Goal: Information Seeking & Learning: Learn about a topic

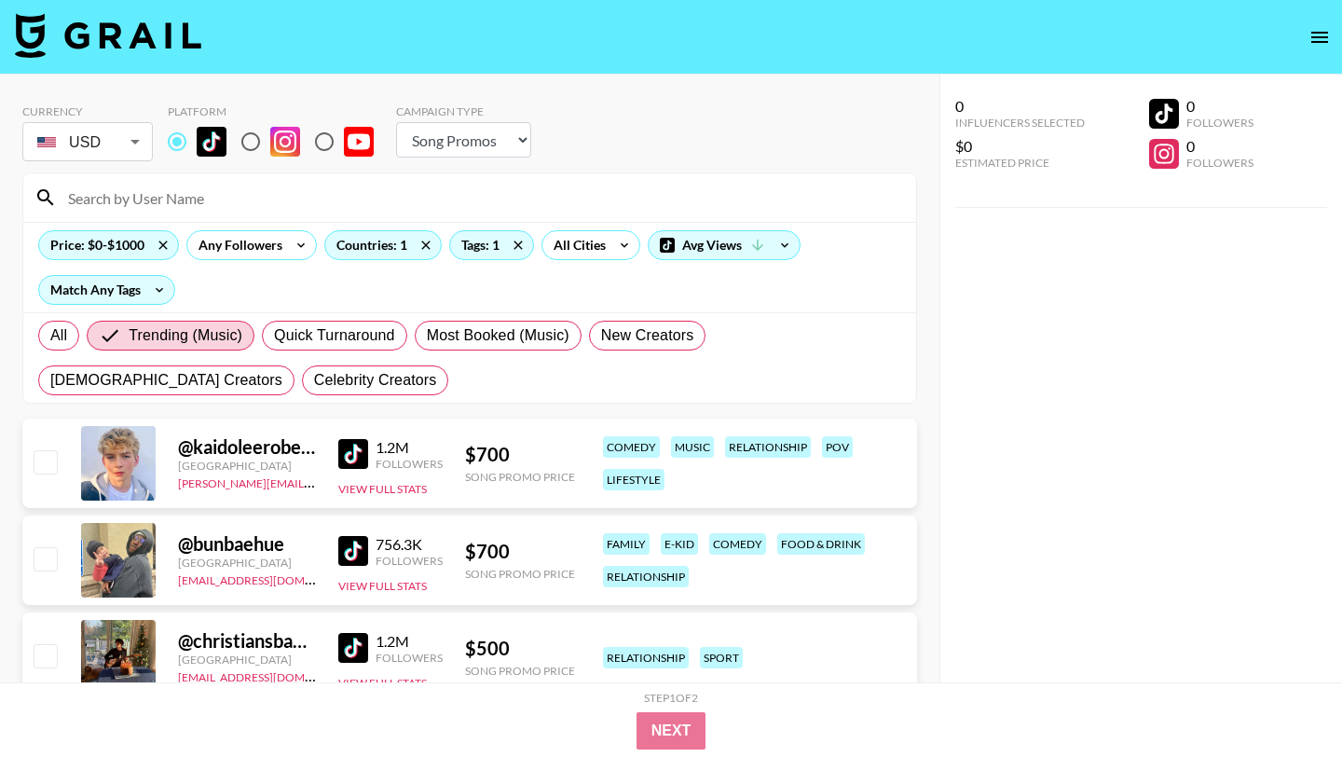
select select "Song"
click at [517, 242] on icon at bounding box center [518, 245] width 30 height 28
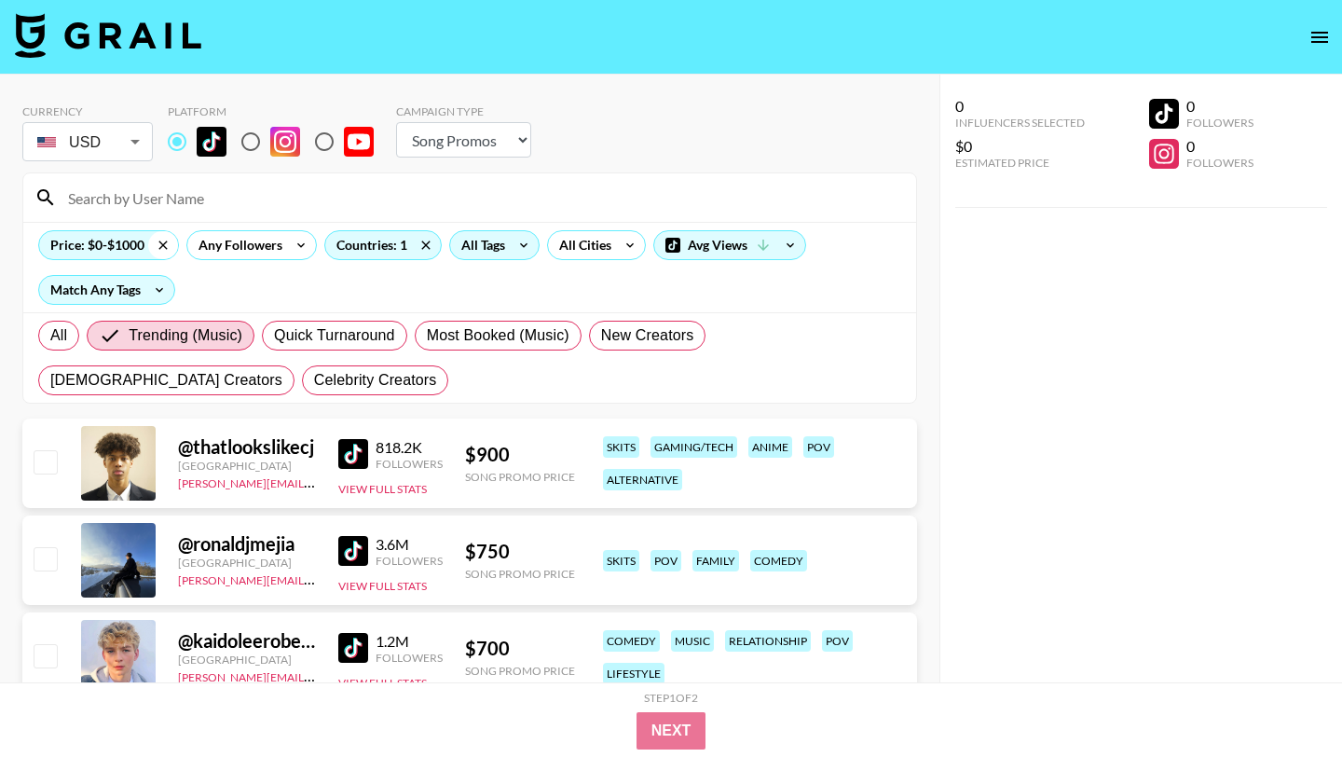
click at [164, 246] on icon at bounding box center [162, 244] width 8 height 8
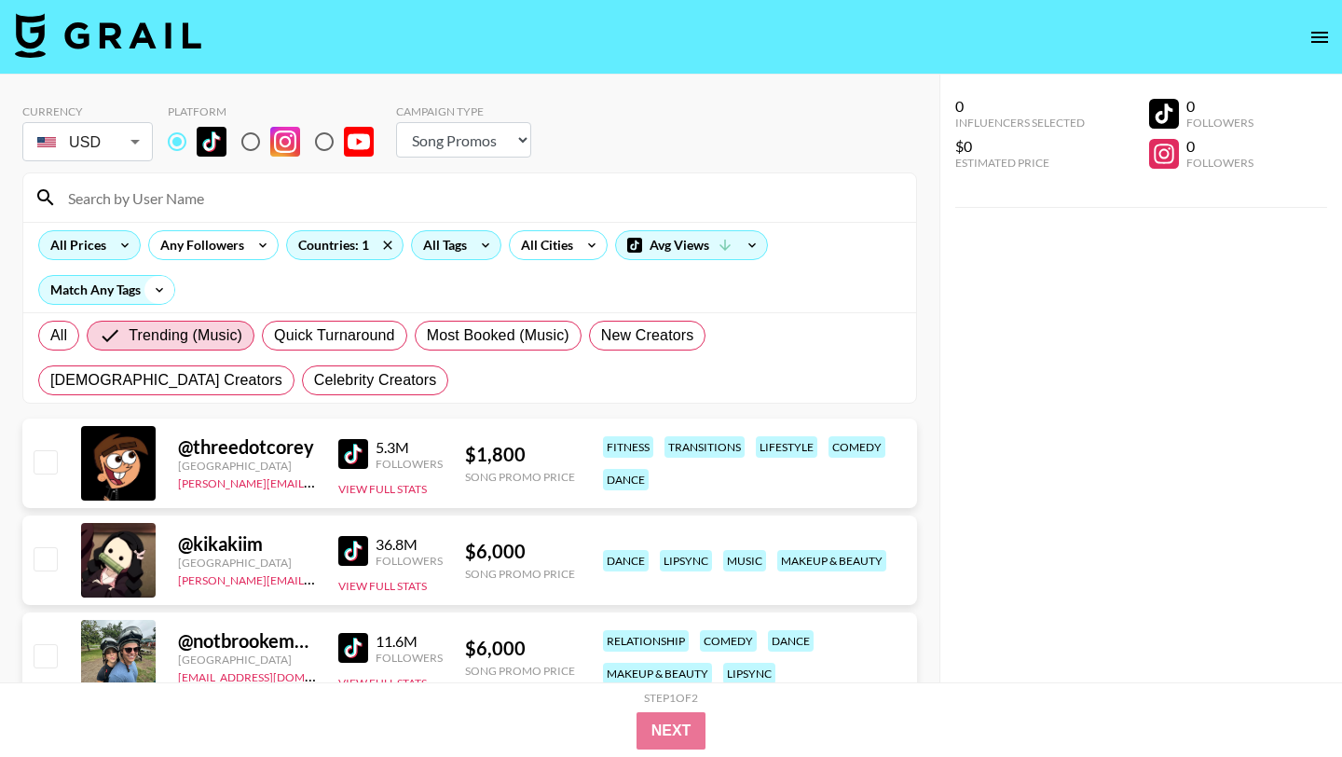
click at [165, 291] on icon at bounding box center [159, 290] width 30 height 28
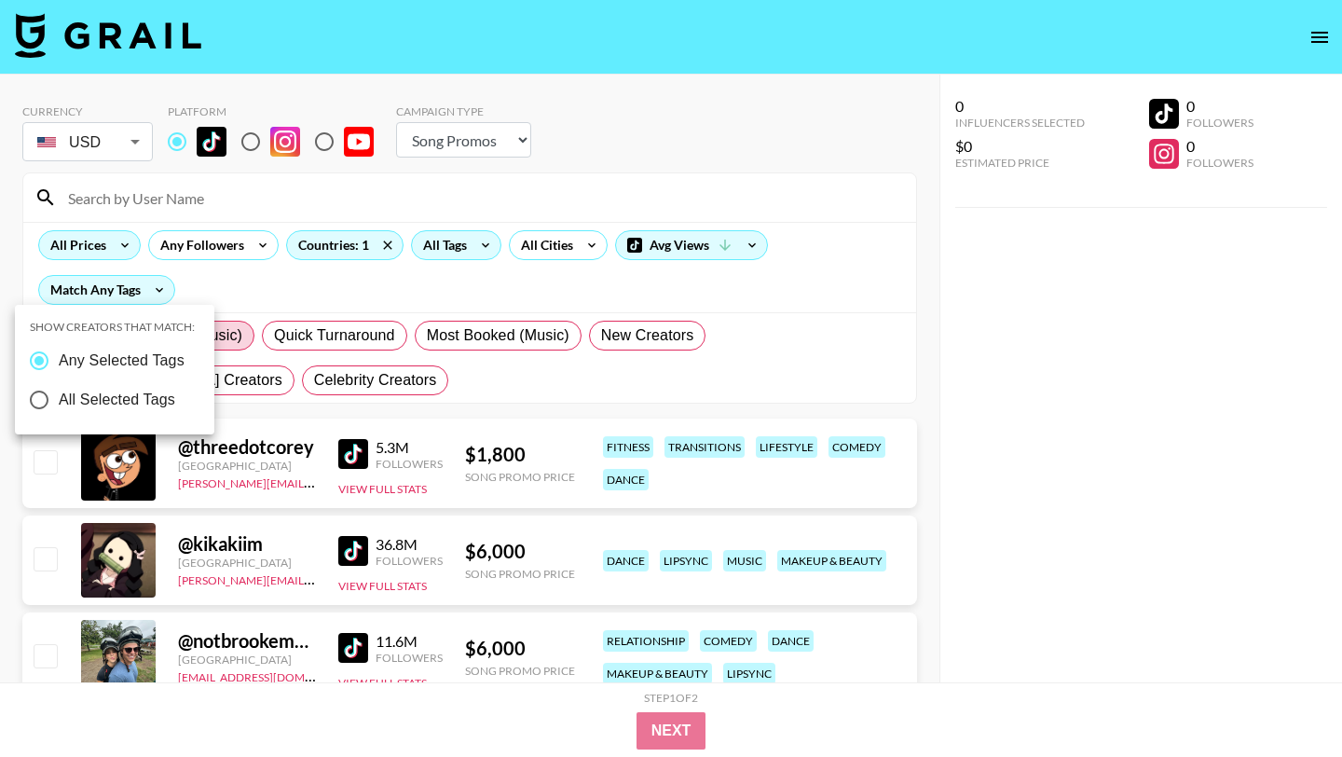
click at [340, 286] on div at bounding box center [671, 378] width 1342 height 757
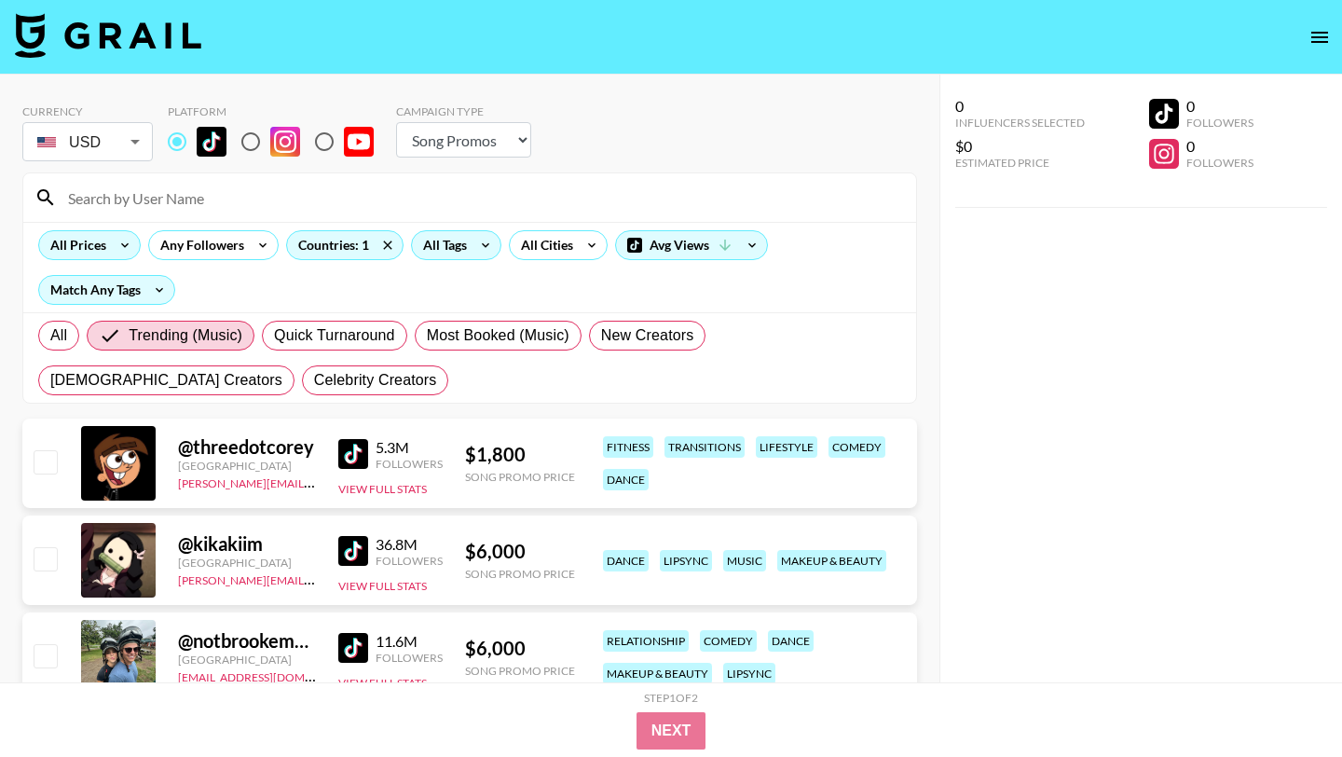
click at [456, 256] on div "All Tags" at bounding box center [441, 245] width 59 height 28
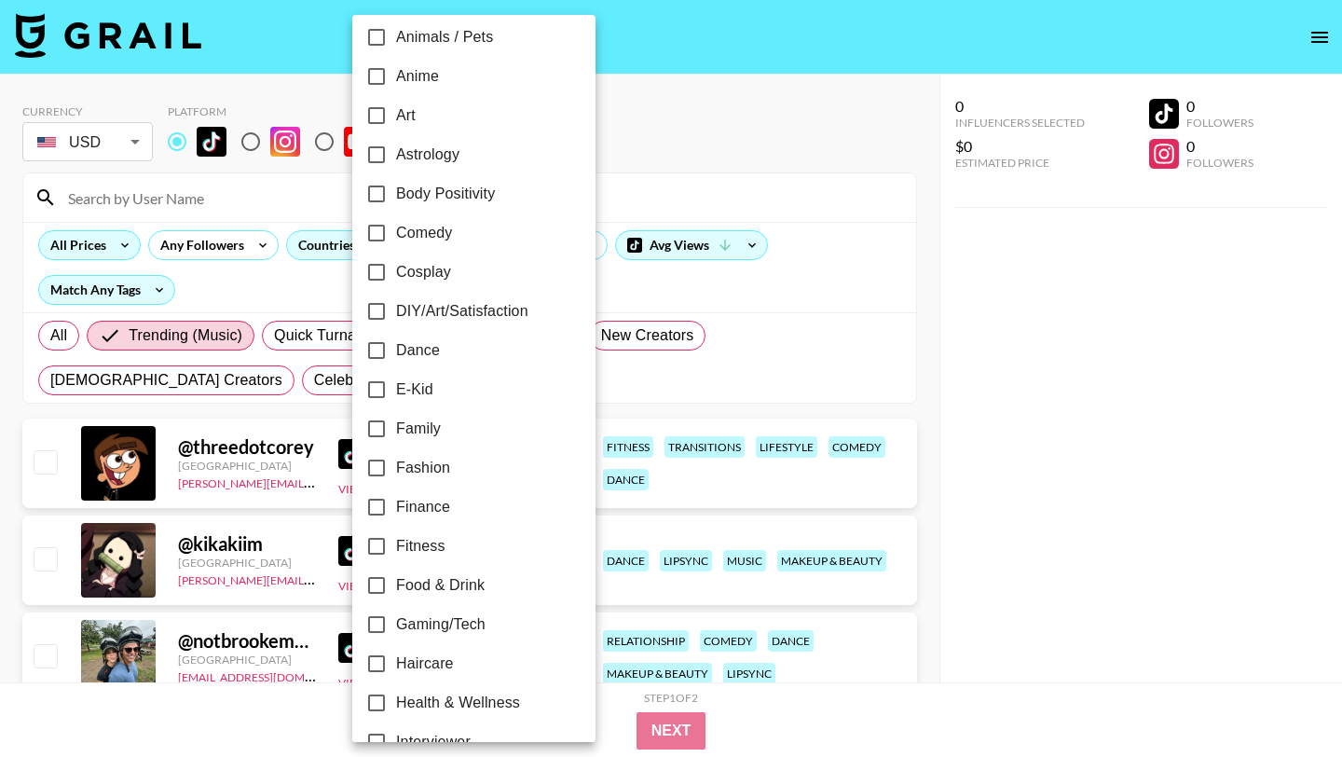
scroll to position [171, 0]
click at [377, 423] on input "Family" at bounding box center [376, 426] width 39 height 39
checkbox input "true"
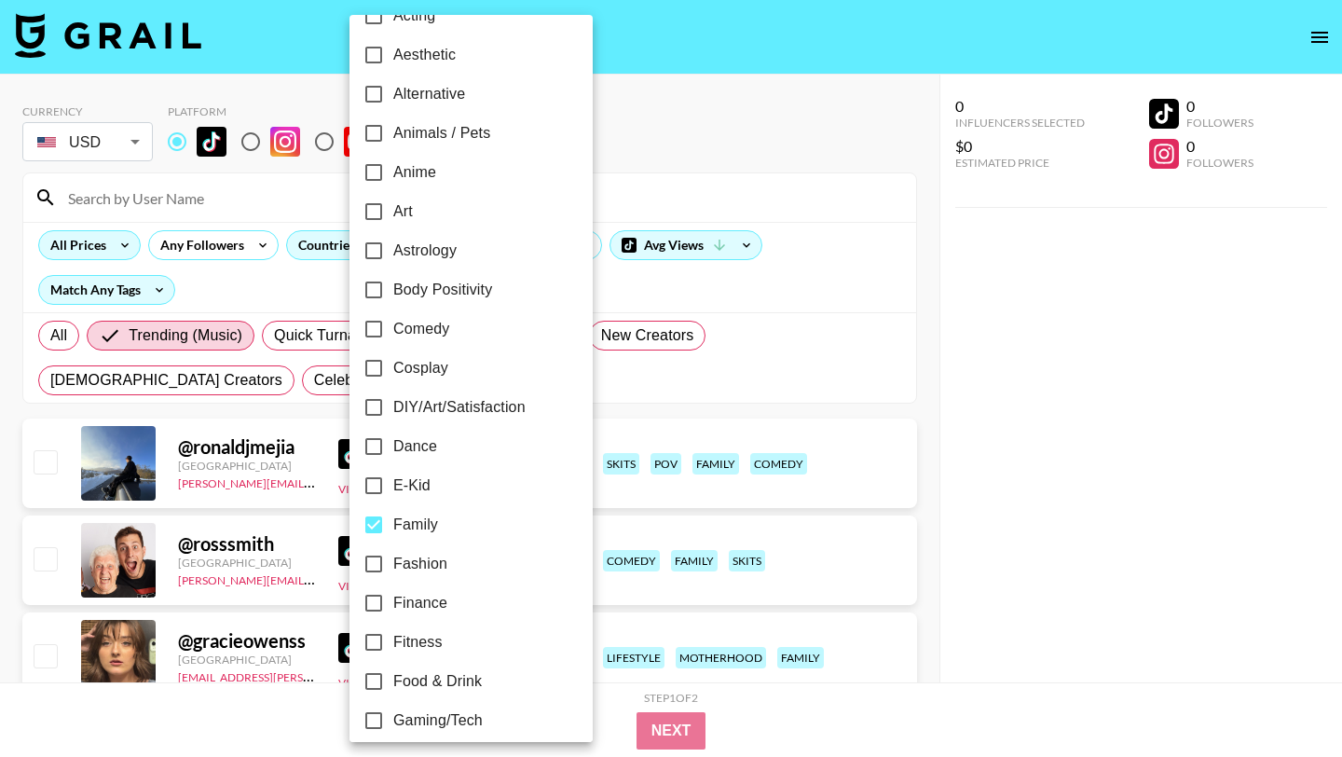
scroll to position [66, 0]
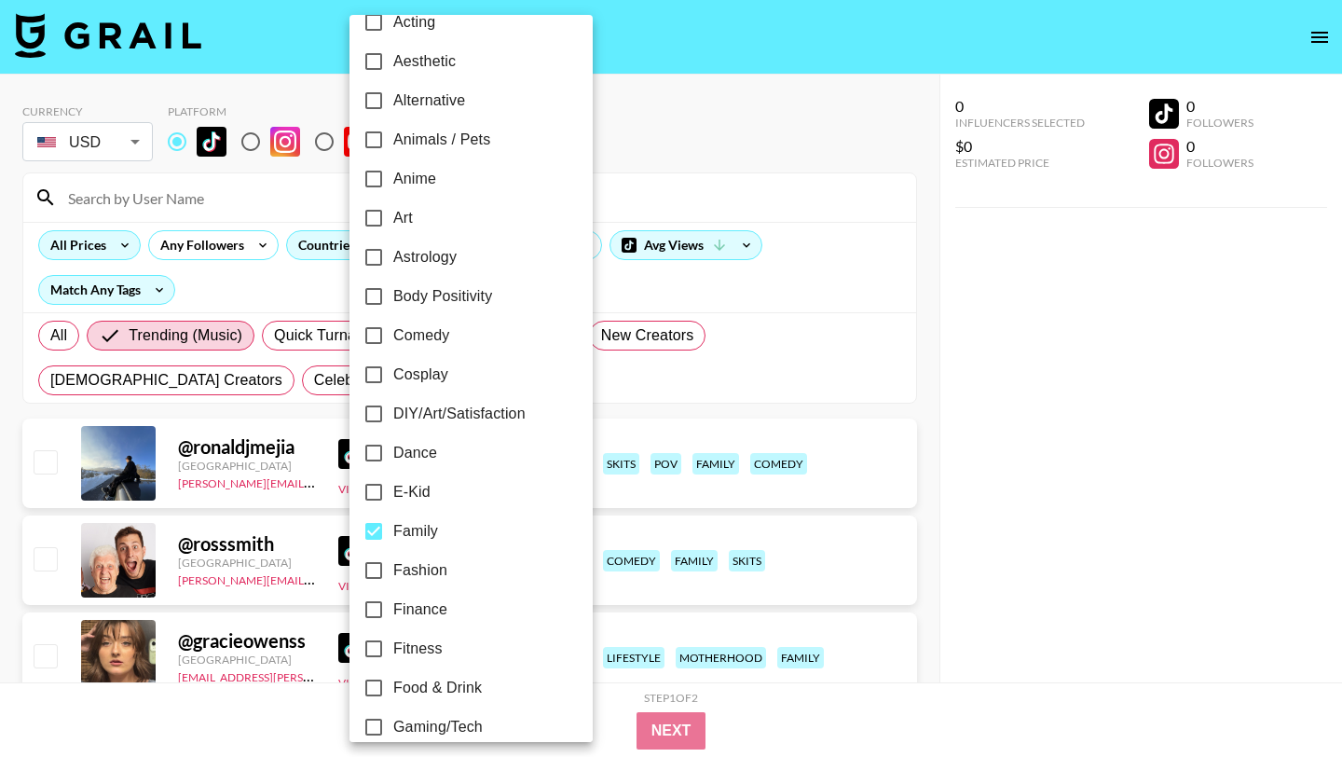
click at [373, 99] on input "Alternative" at bounding box center [373, 100] width 39 height 39
checkbox input "true"
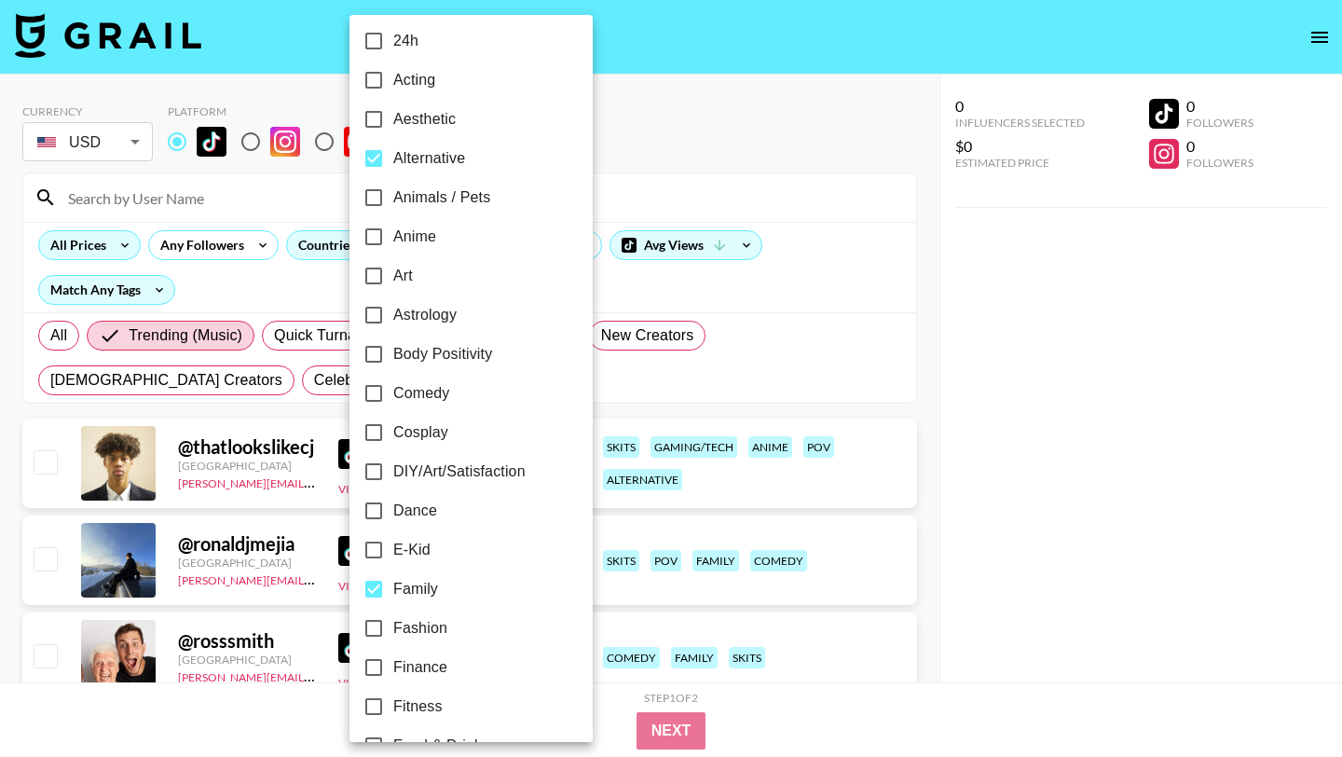
scroll to position [0, 0]
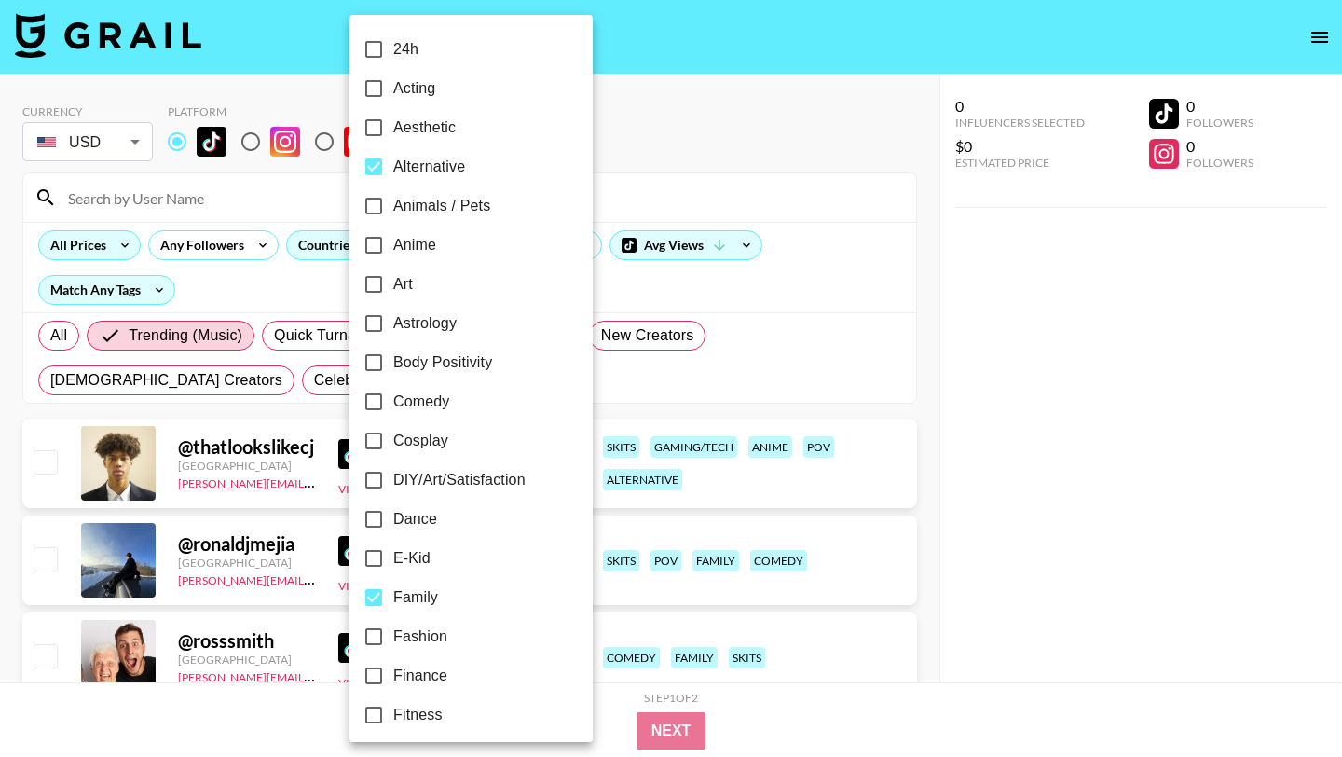
click at [122, 292] on div at bounding box center [671, 378] width 1342 height 757
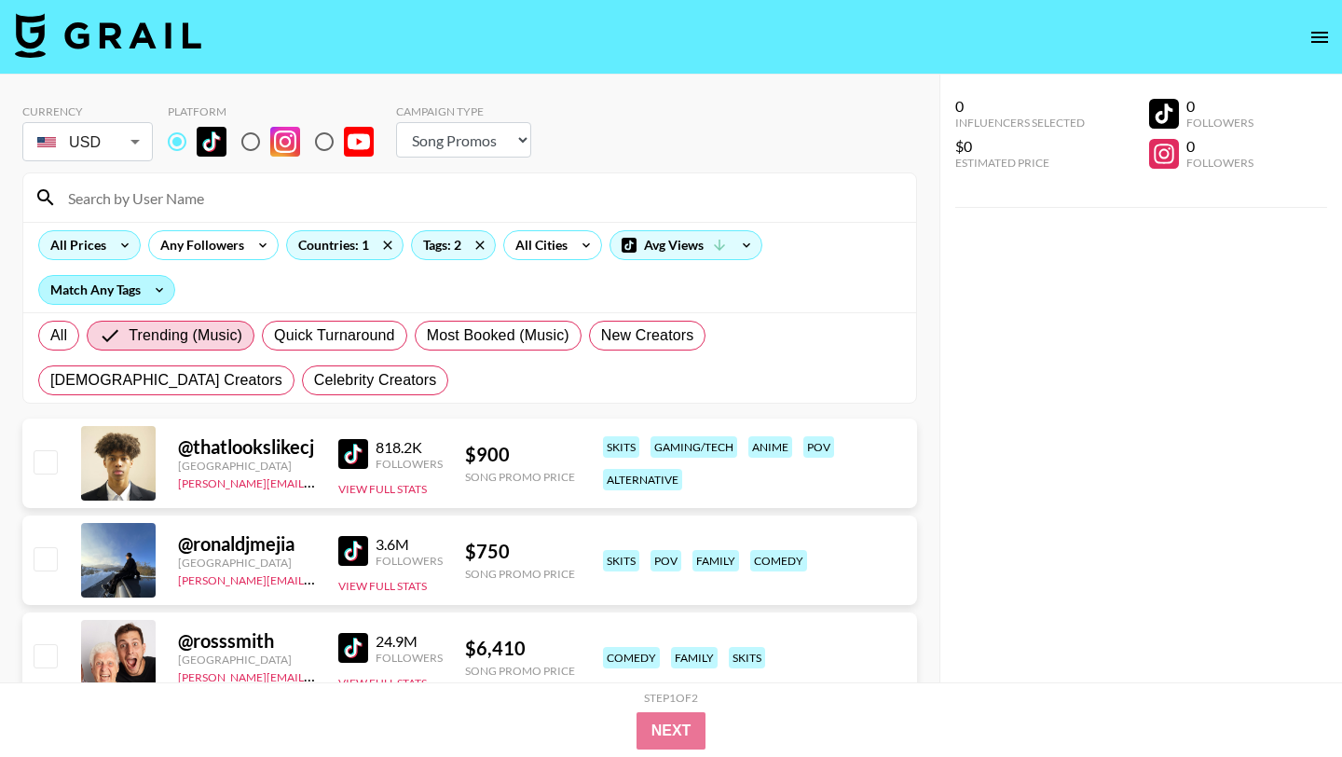
click at [132, 292] on div "Match Any Tags" at bounding box center [106, 290] width 135 height 28
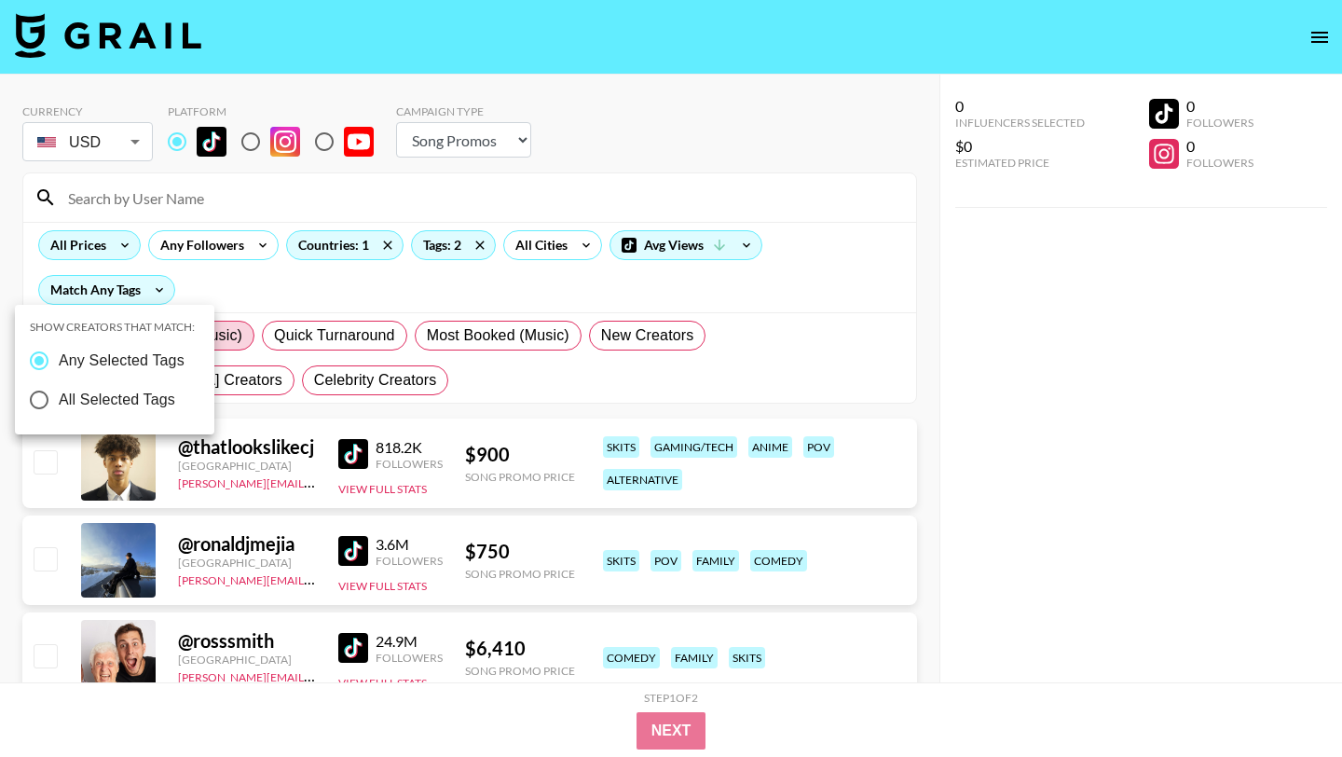
click at [38, 398] on input "All Selected Tags" at bounding box center [39, 399] width 39 height 39
radio input "true"
radio input "false"
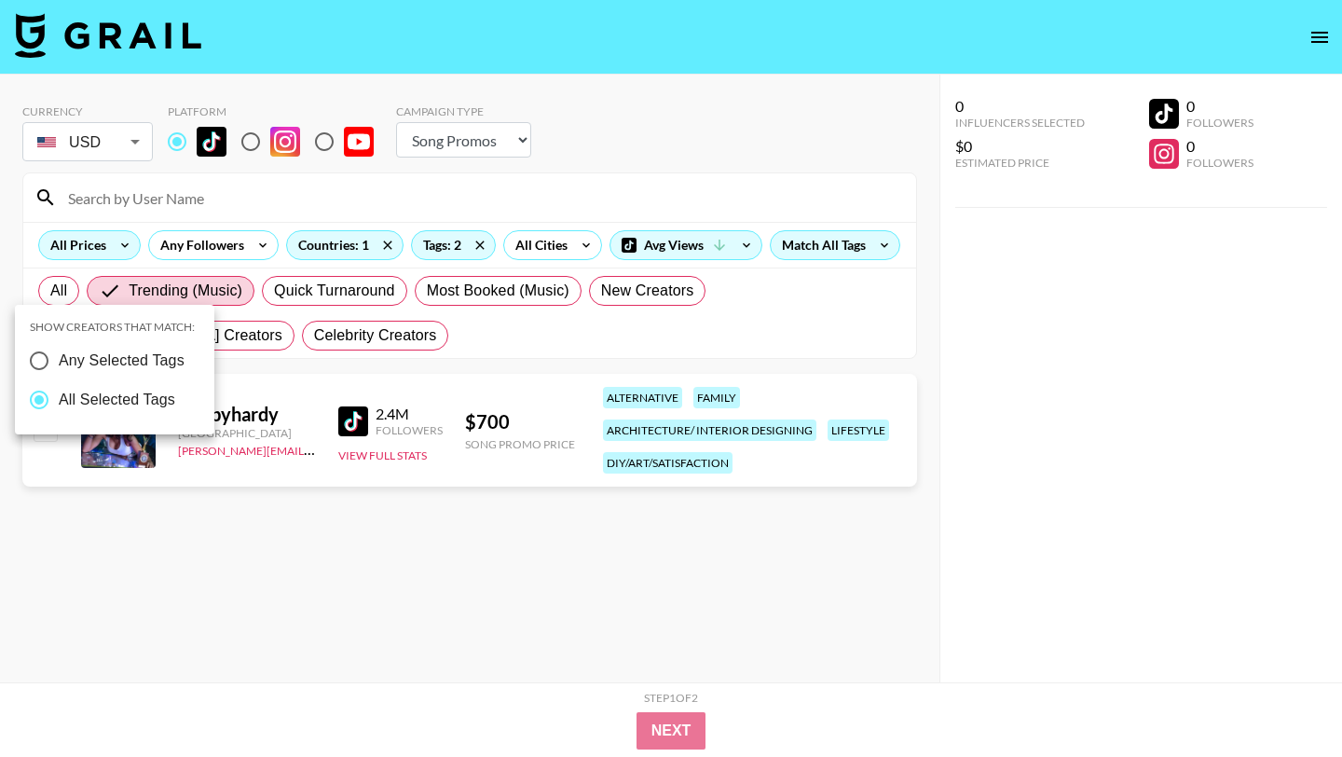
click at [373, 294] on div at bounding box center [671, 378] width 1342 height 757
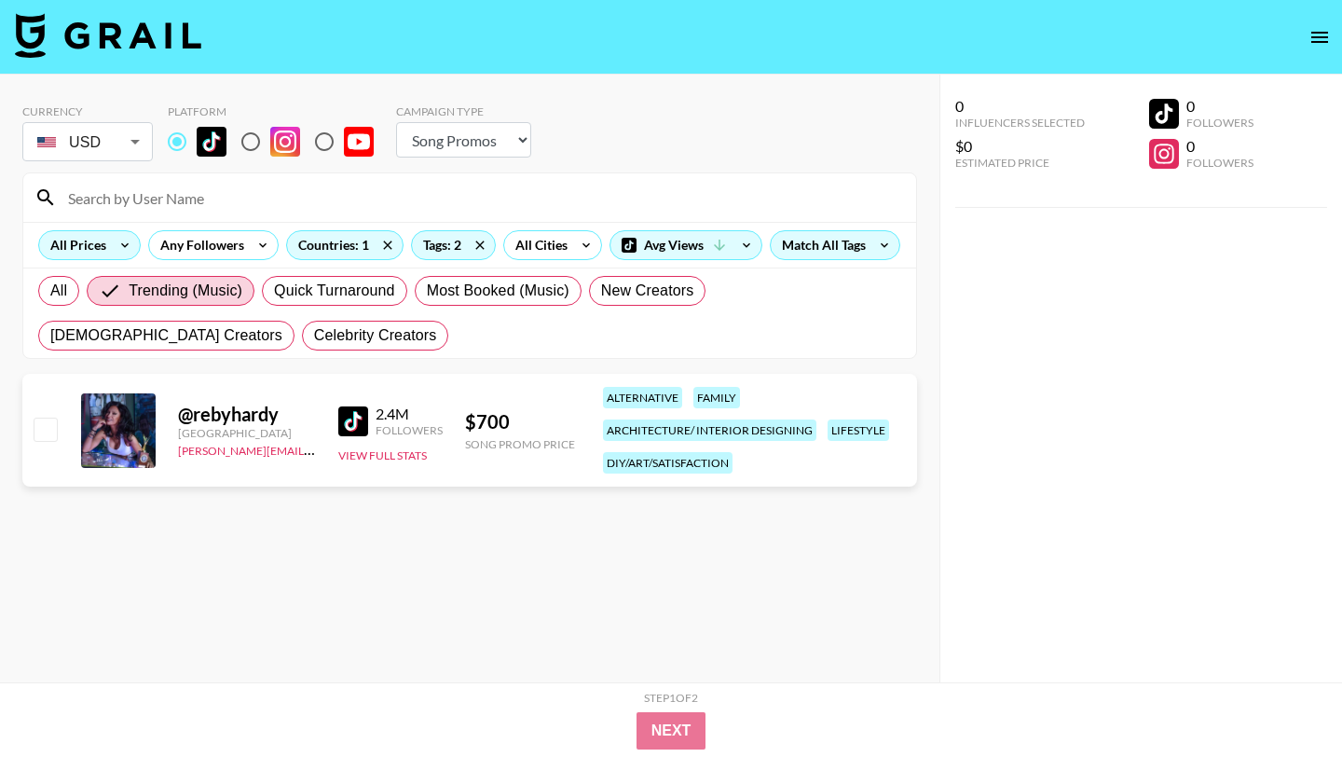
click at [343, 436] on img at bounding box center [353, 421] width 30 height 30
click at [771, 259] on div "Match All Tags" at bounding box center [835, 245] width 129 height 28
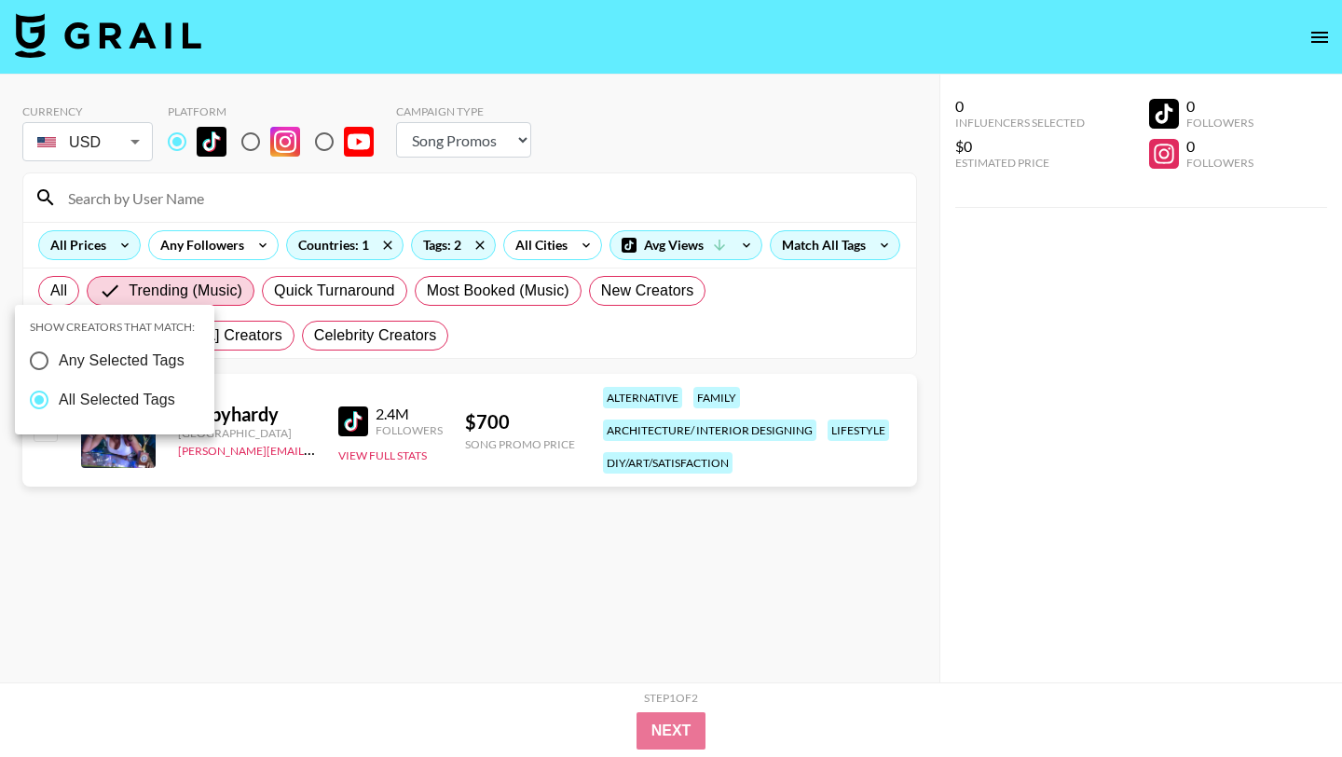
click at [37, 356] on input "Any Selected Tags" at bounding box center [39, 360] width 39 height 39
radio input "true"
radio input "false"
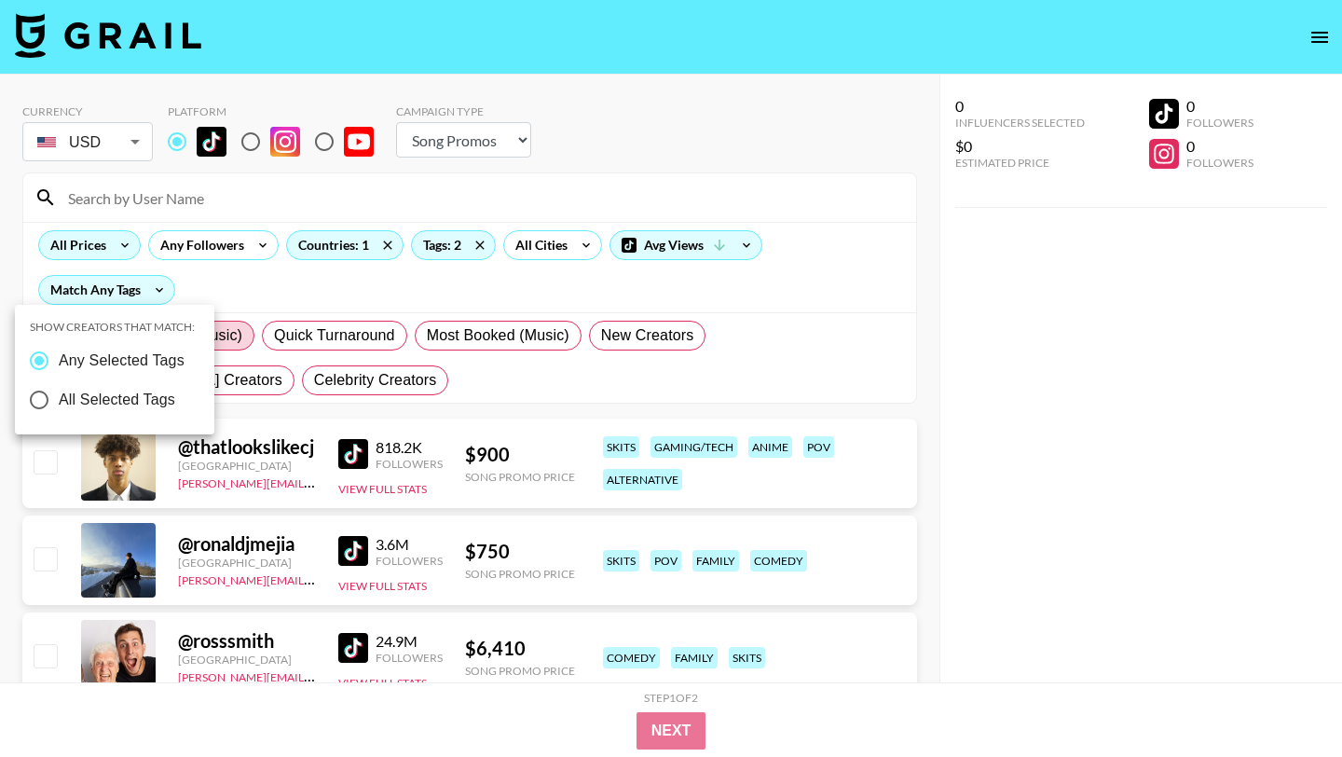
click at [450, 242] on div at bounding box center [671, 378] width 1342 height 757
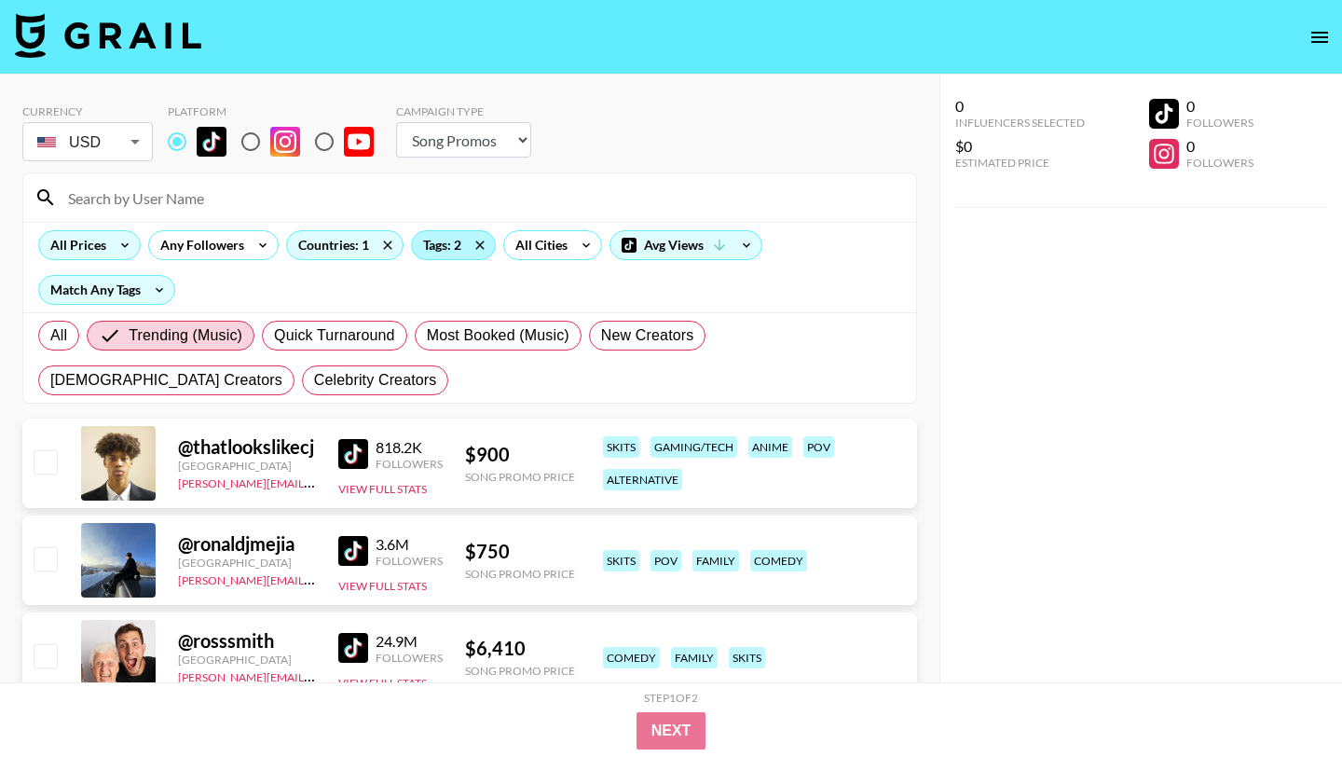
click at [456, 244] on div "Tags: 2" at bounding box center [453, 245] width 83 height 28
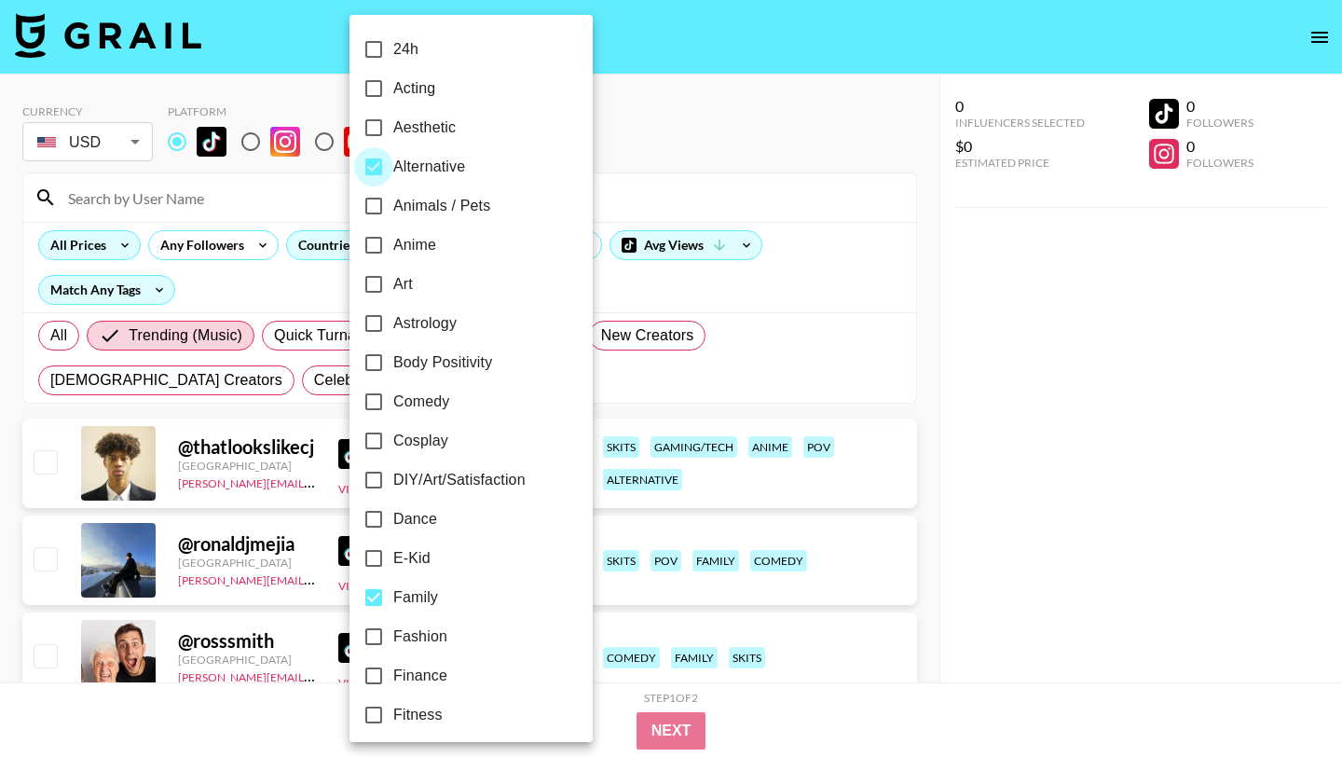
click at [376, 172] on input "Alternative" at bounding box center [373, 166] width 39 height 39
checkbox input "false"
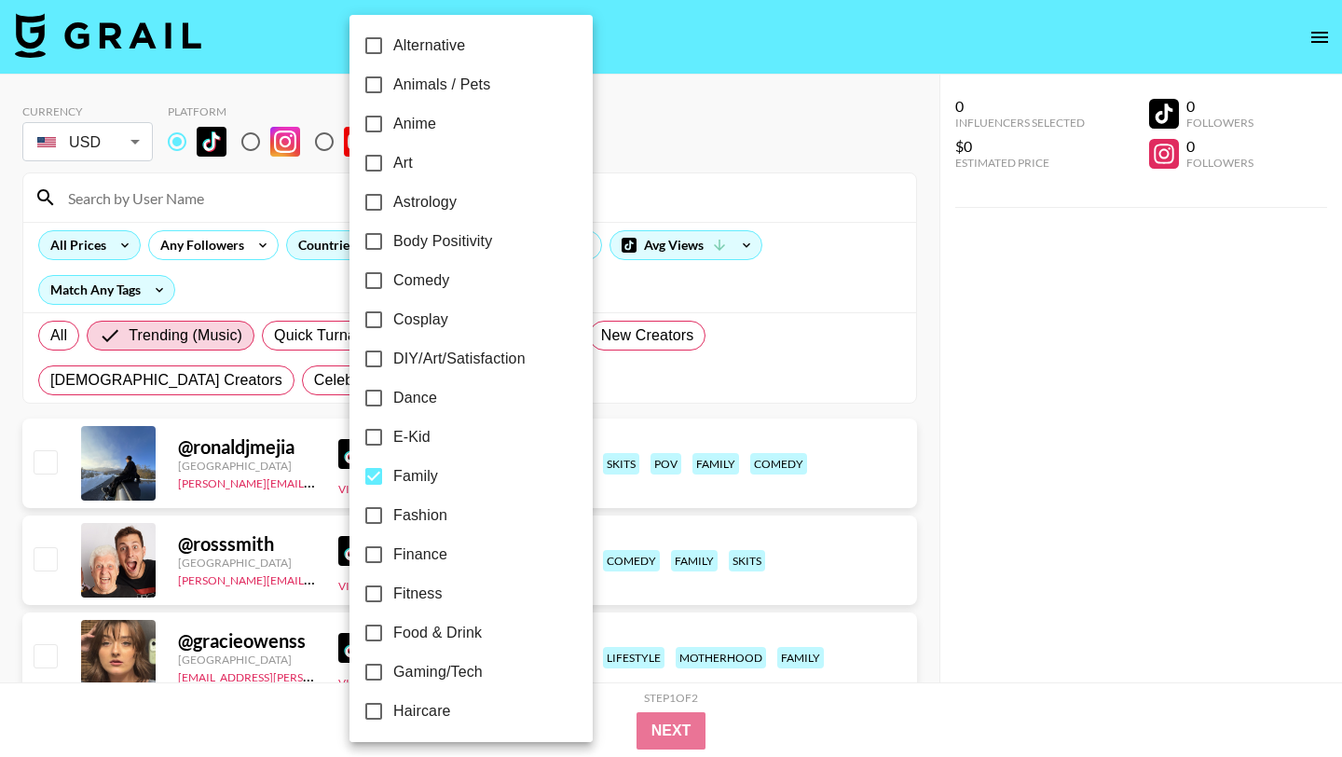
scroll to position [151, 0]
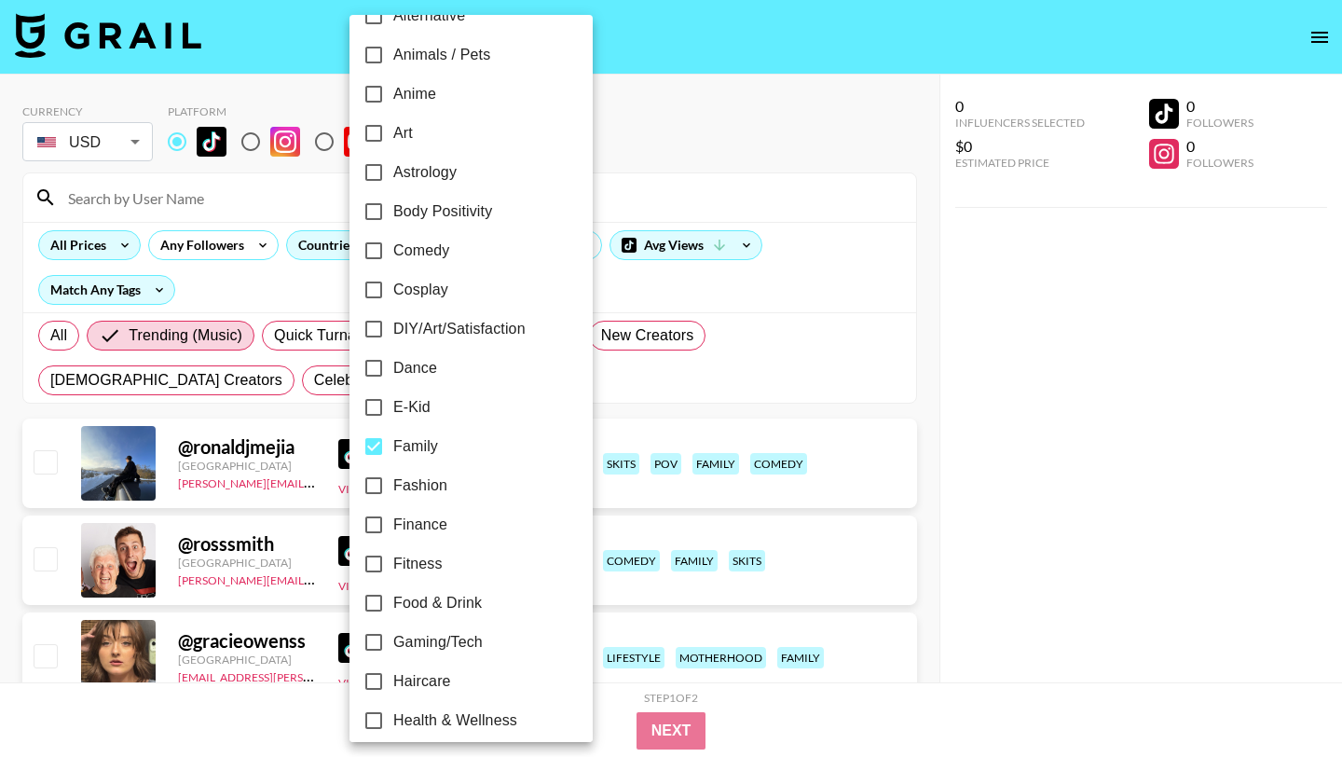
click at [377, 446] on input "Family" at bounding box center [373, 446] width 39 height 39
checkbox input "false"
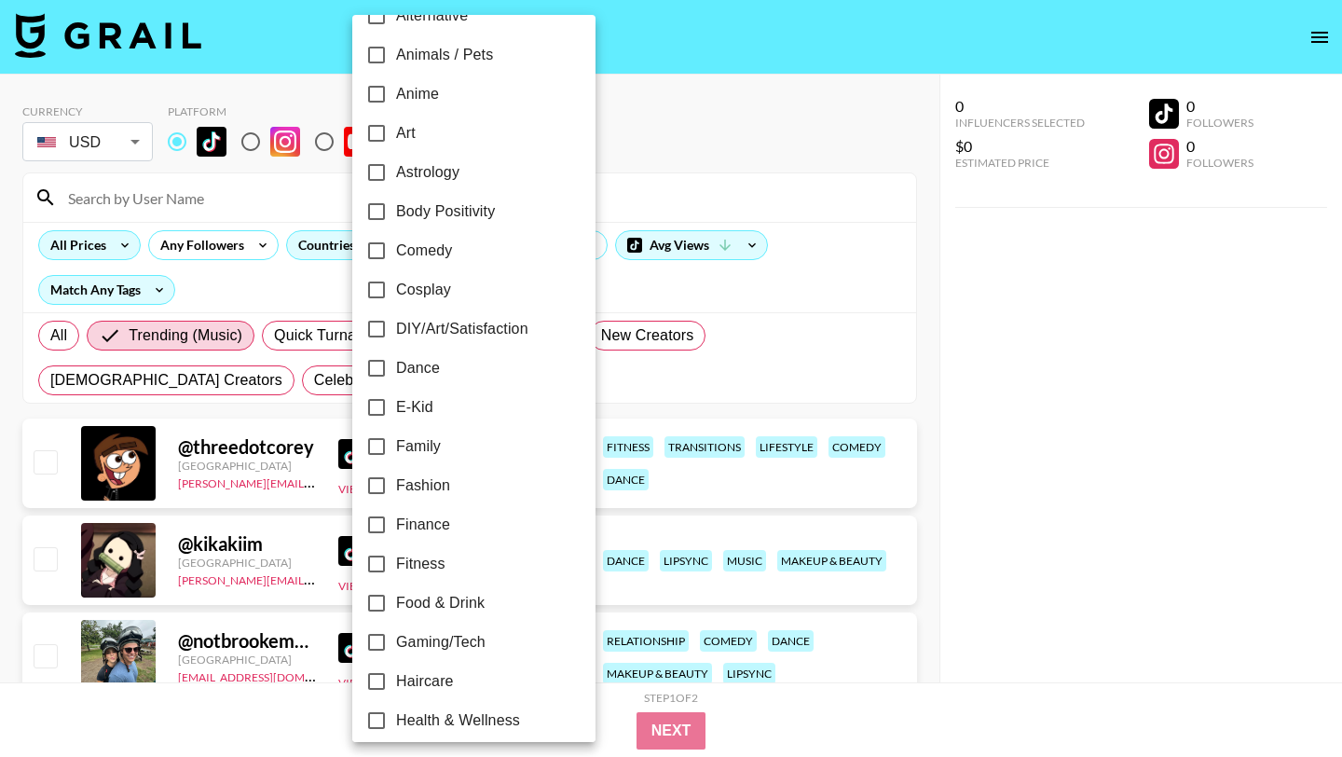
click at [675, 379] on div at bounding box center [671, 378] width 1342 height 757
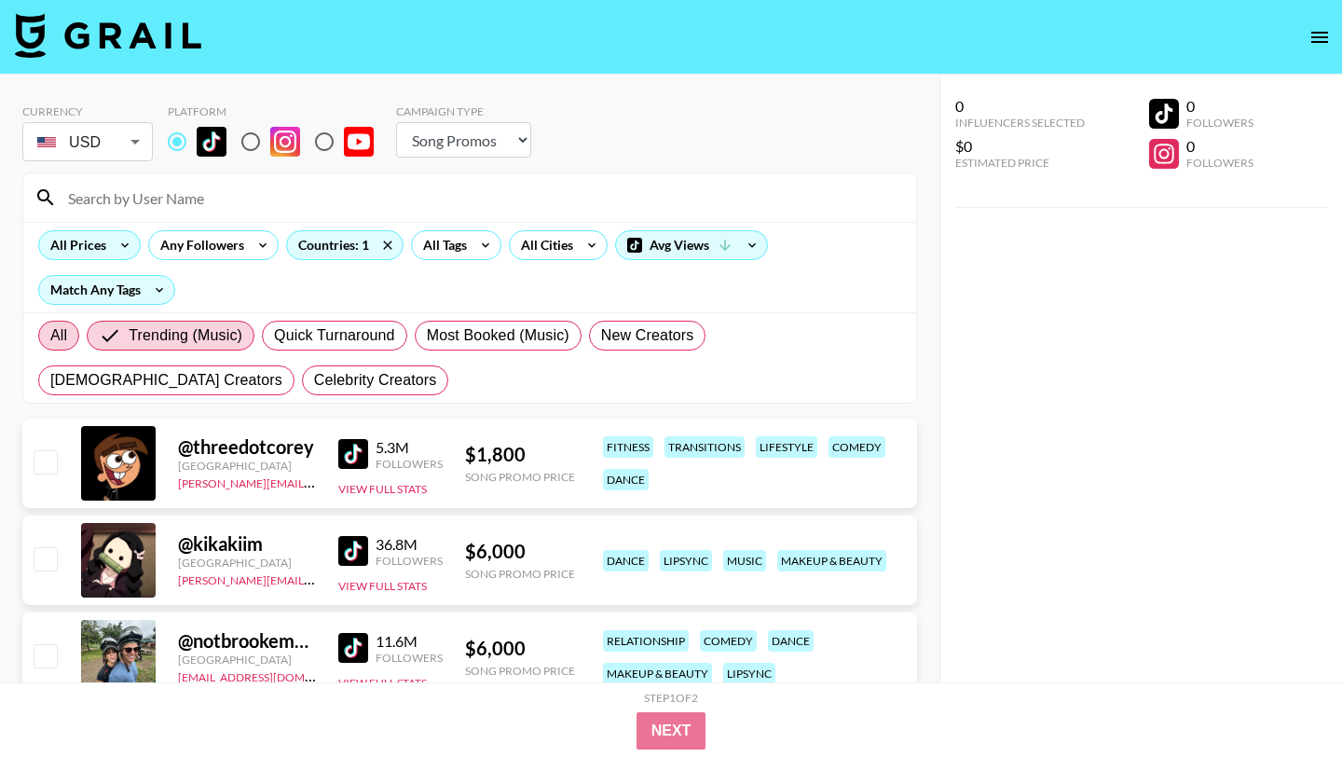
click at [54, 330] on span "All" at bounding box center [58, 335] width 17 height 22
click at [50, 335] on input "All" at bounding box center [50, 335] width 0 height 0
radio input "true"
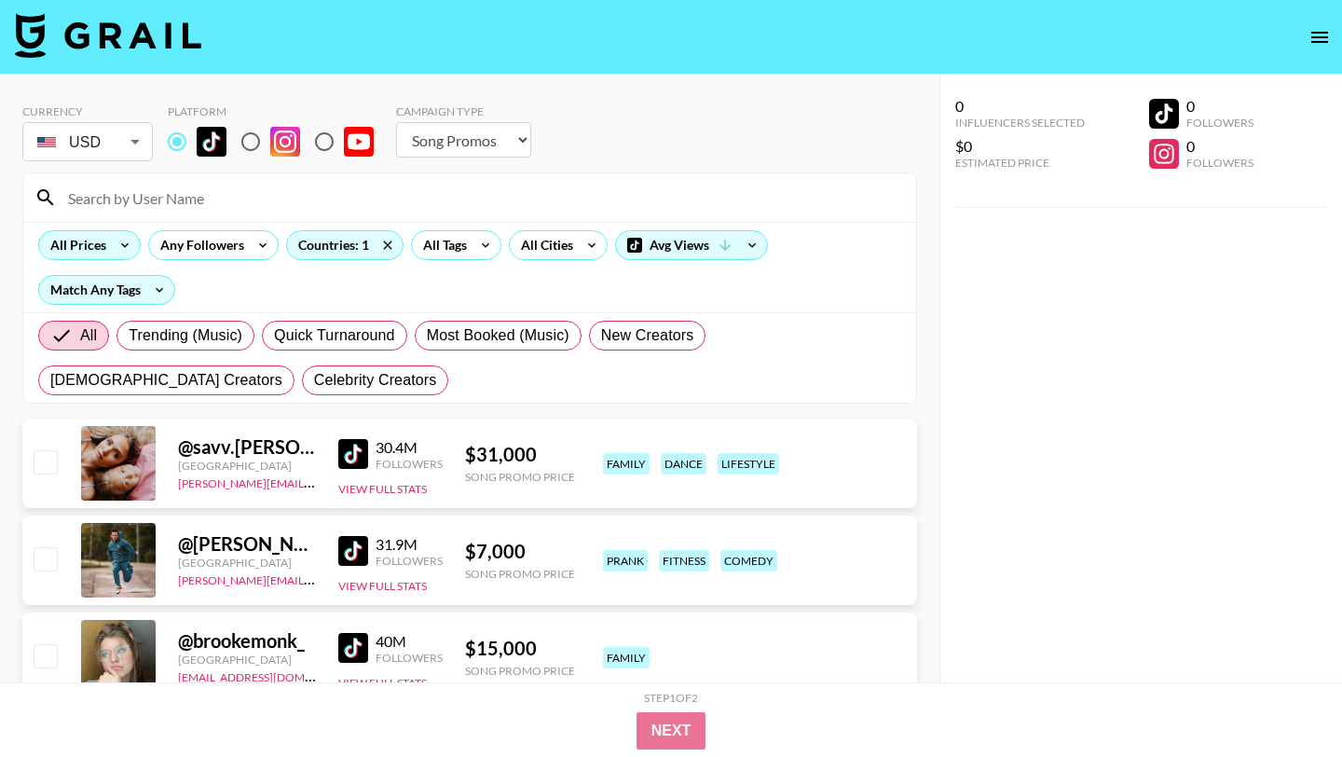
click at [453, 261] on div "All Prices Any Followers Countries: 1 All Tags All Cities Avg Views Match Any T…" at bounding box center [469, 267] width 893 height 90
click at [453, 253] on div "All Tags" at bounding box center [441, 245] width 59 height 28
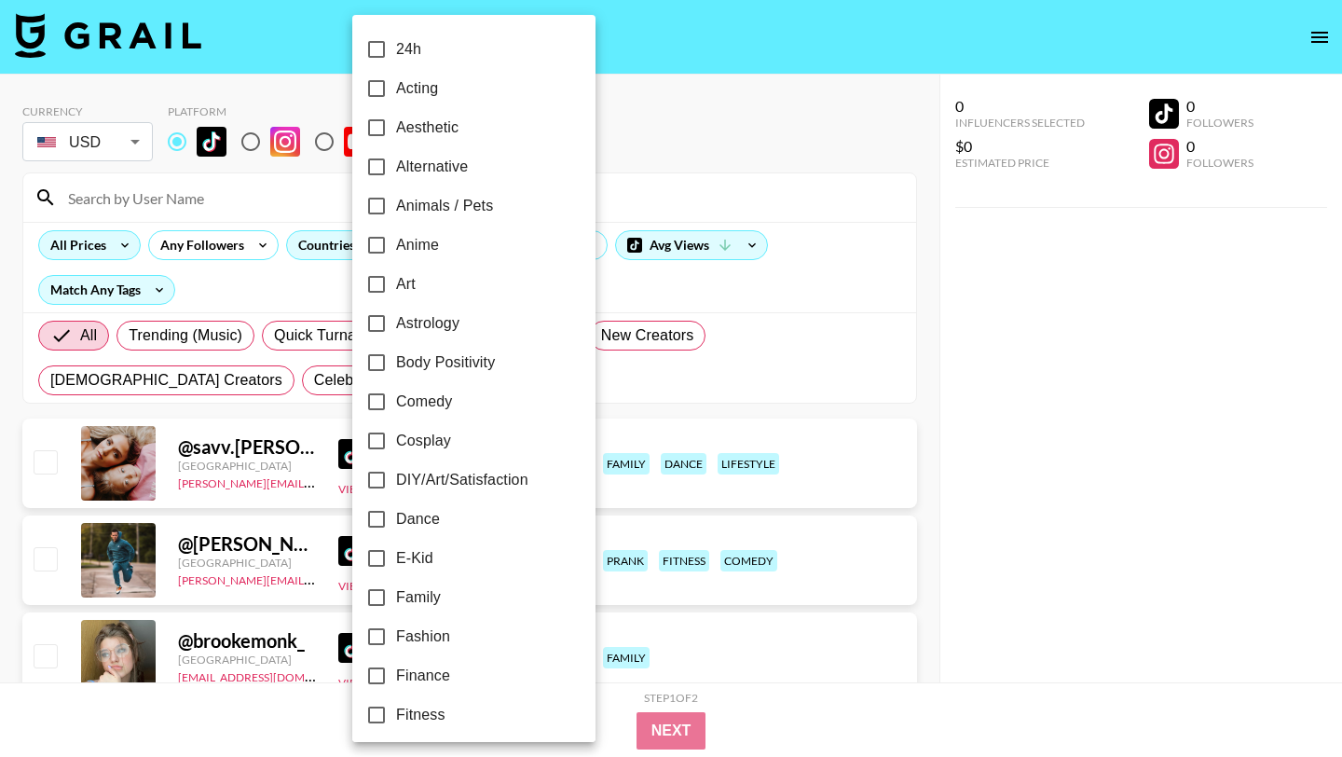
click at [378, 596] on input "Family" at bounding box center [376, 597] width 39 height 39
checkbox input "true"
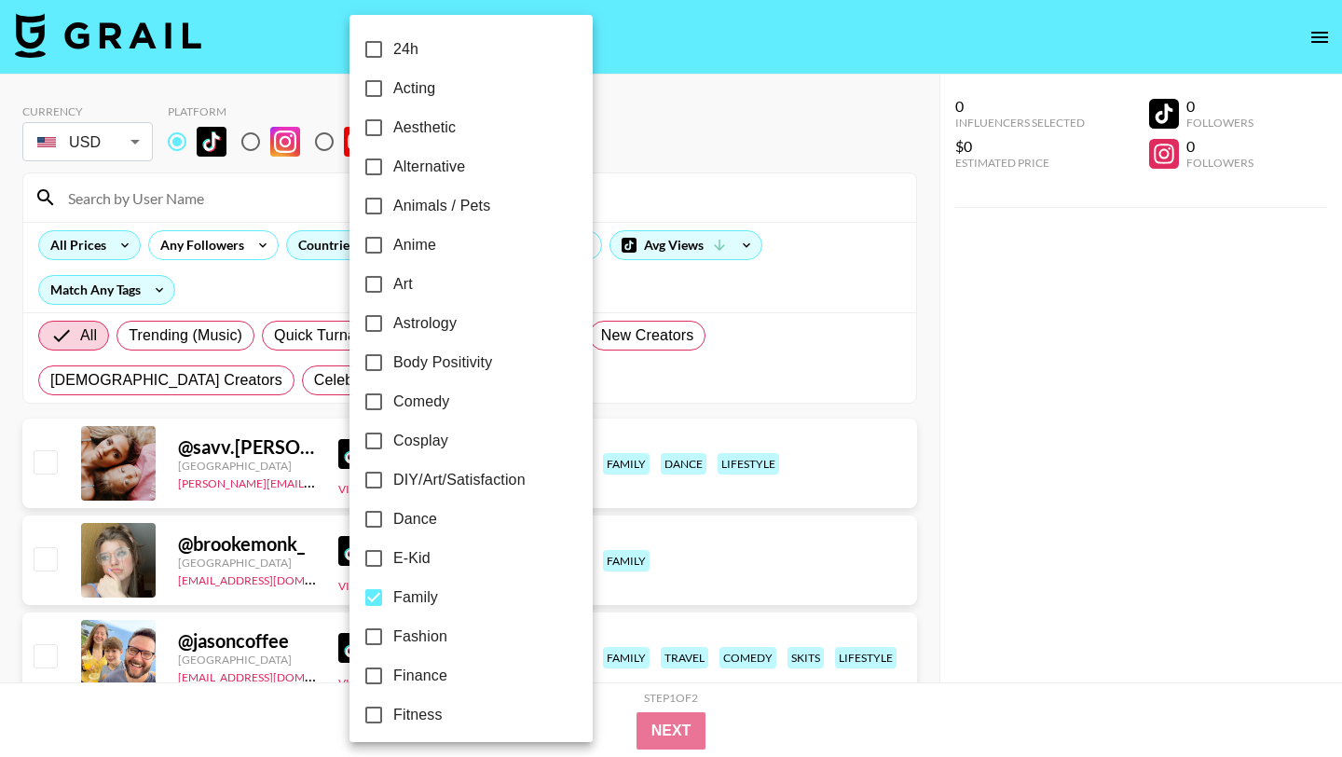
click at [673, 169] on div at bounding box center [671, 378] width 1342 height 757
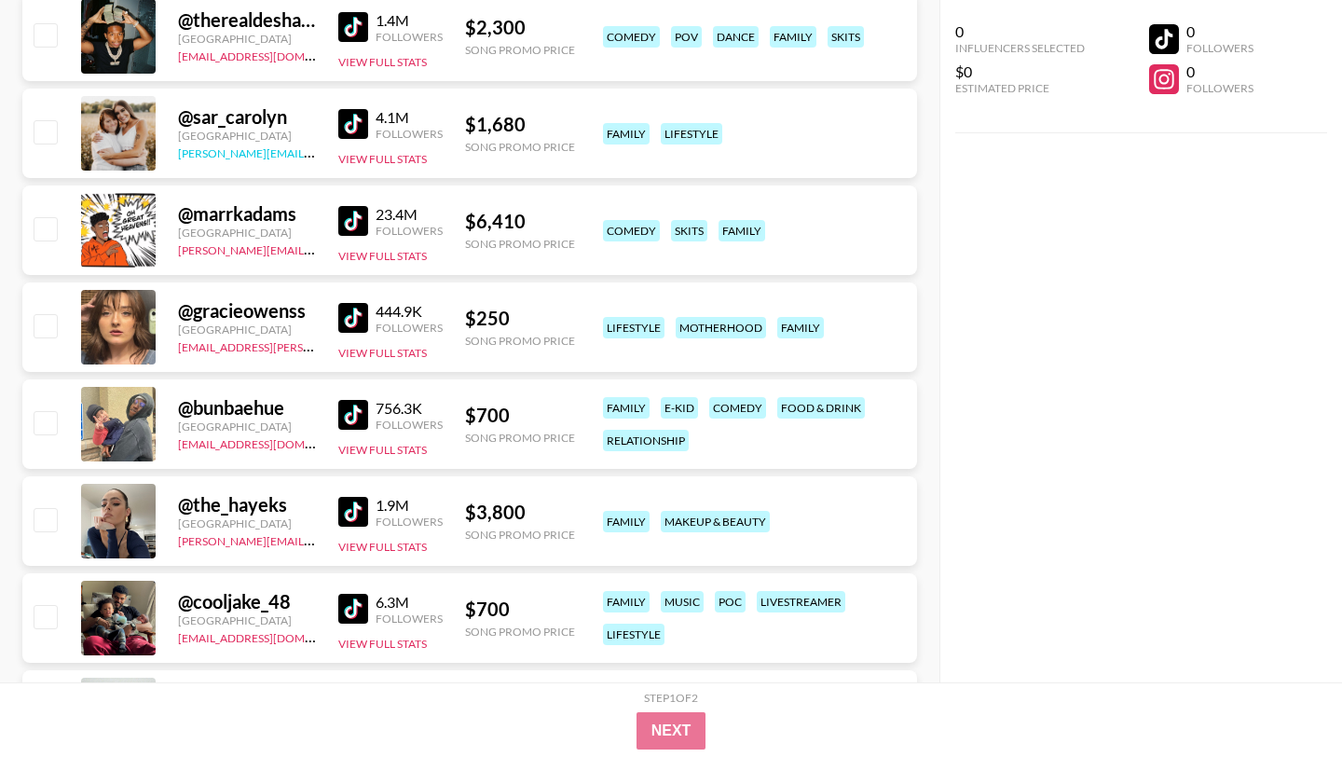
scroll to position [2065, 0]
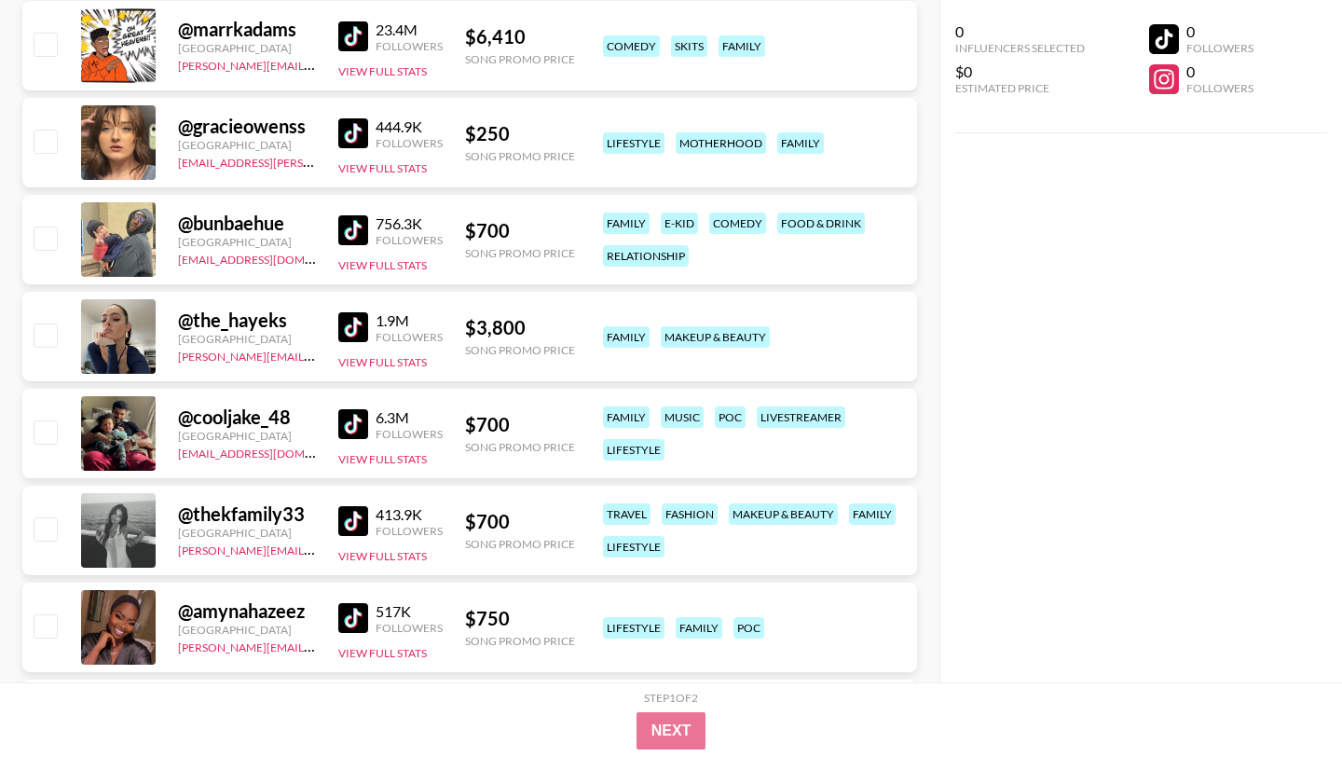
click at [348, 321] on img at bounding box center [353, 327] width 30 height 30
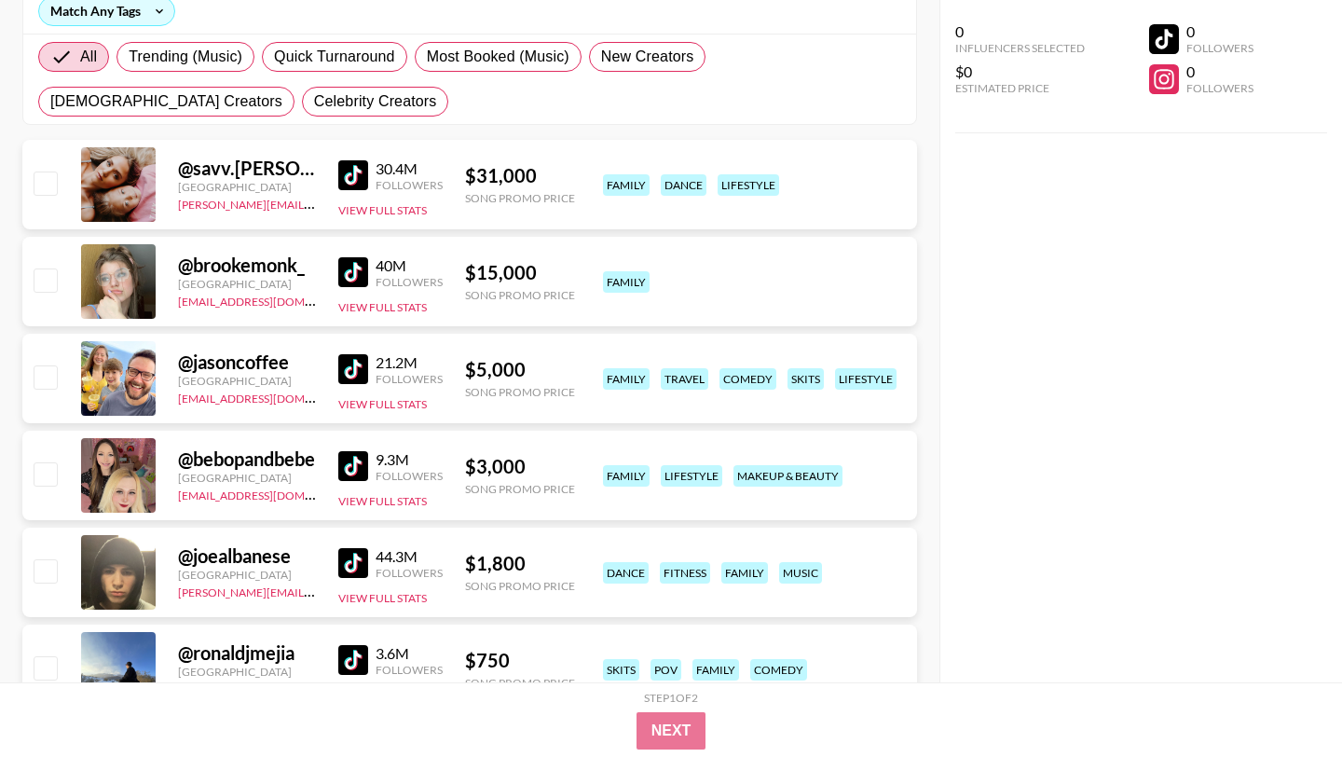
scroll to position [0, 0]
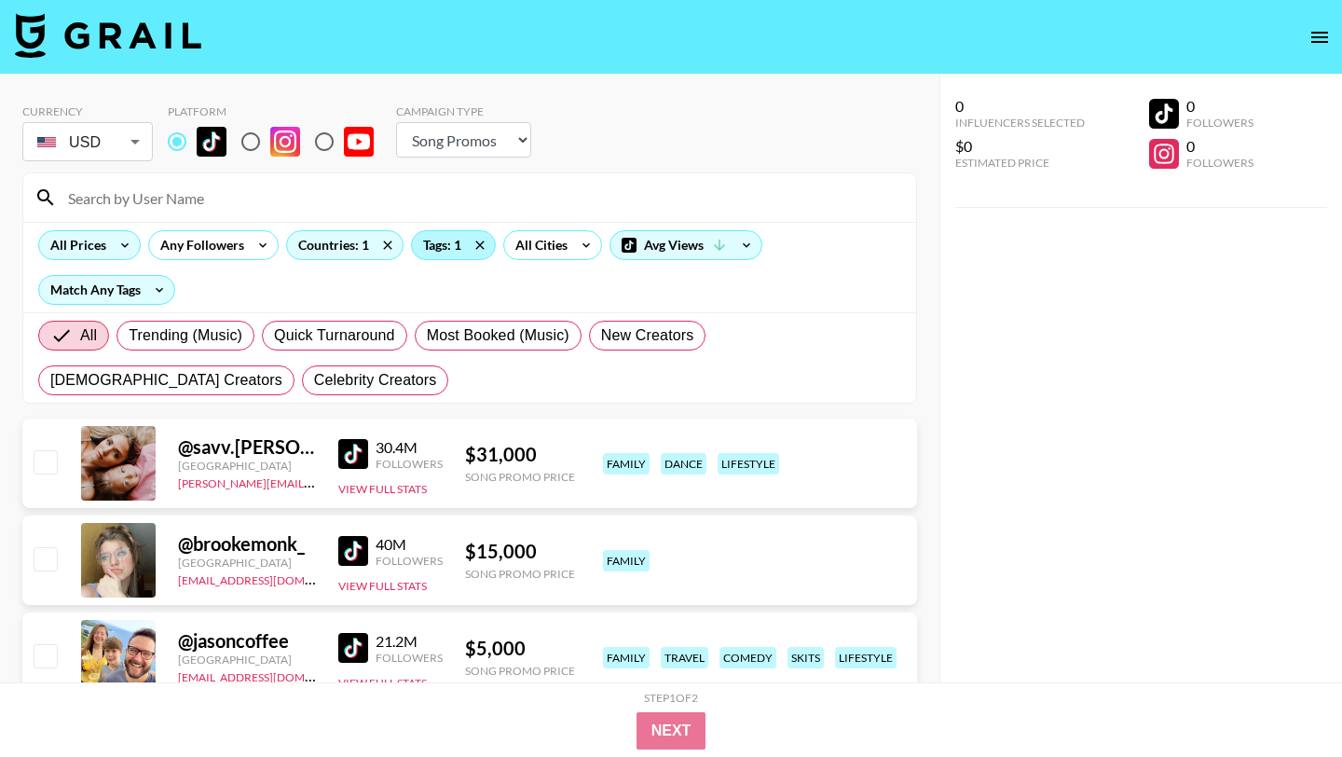
click at [442, 239] on div "Tags: 1" at bounding box center [453, 245] width 83 height 28
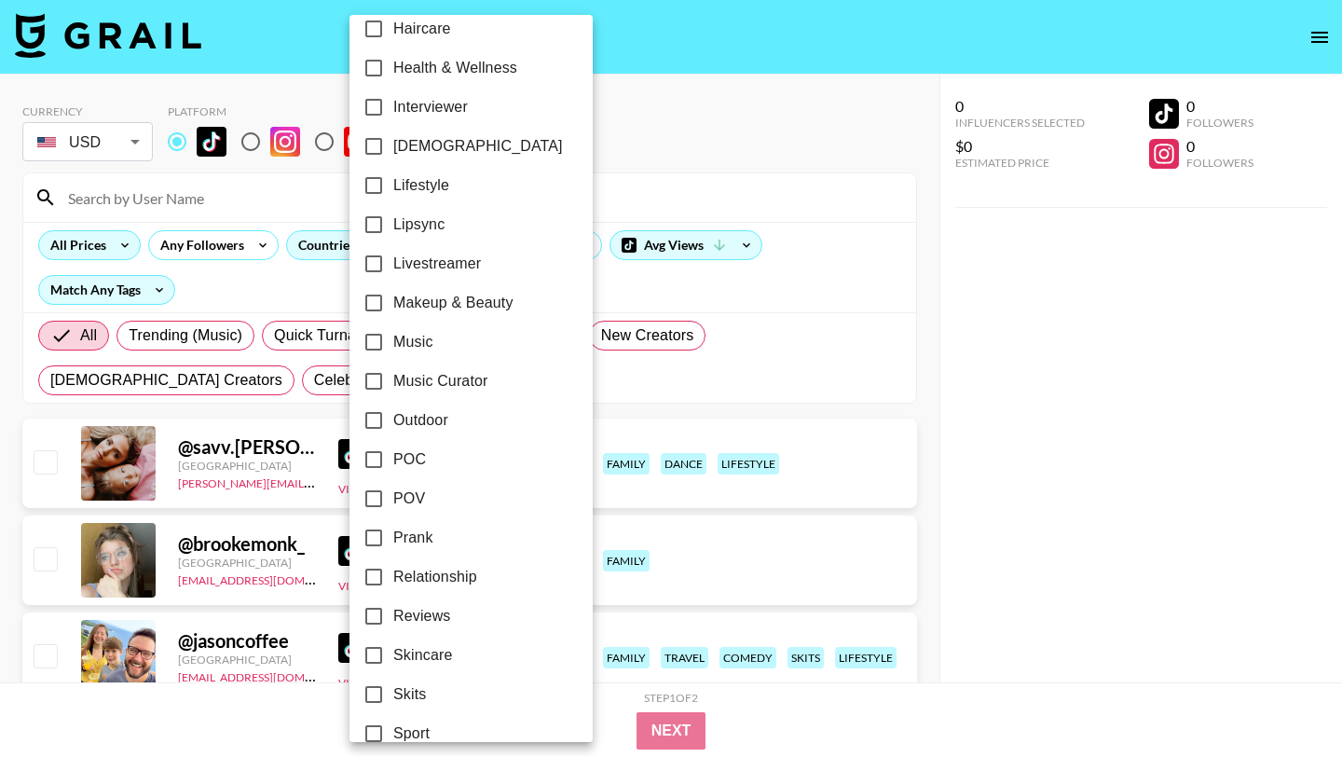
scroll to position [793, 0]
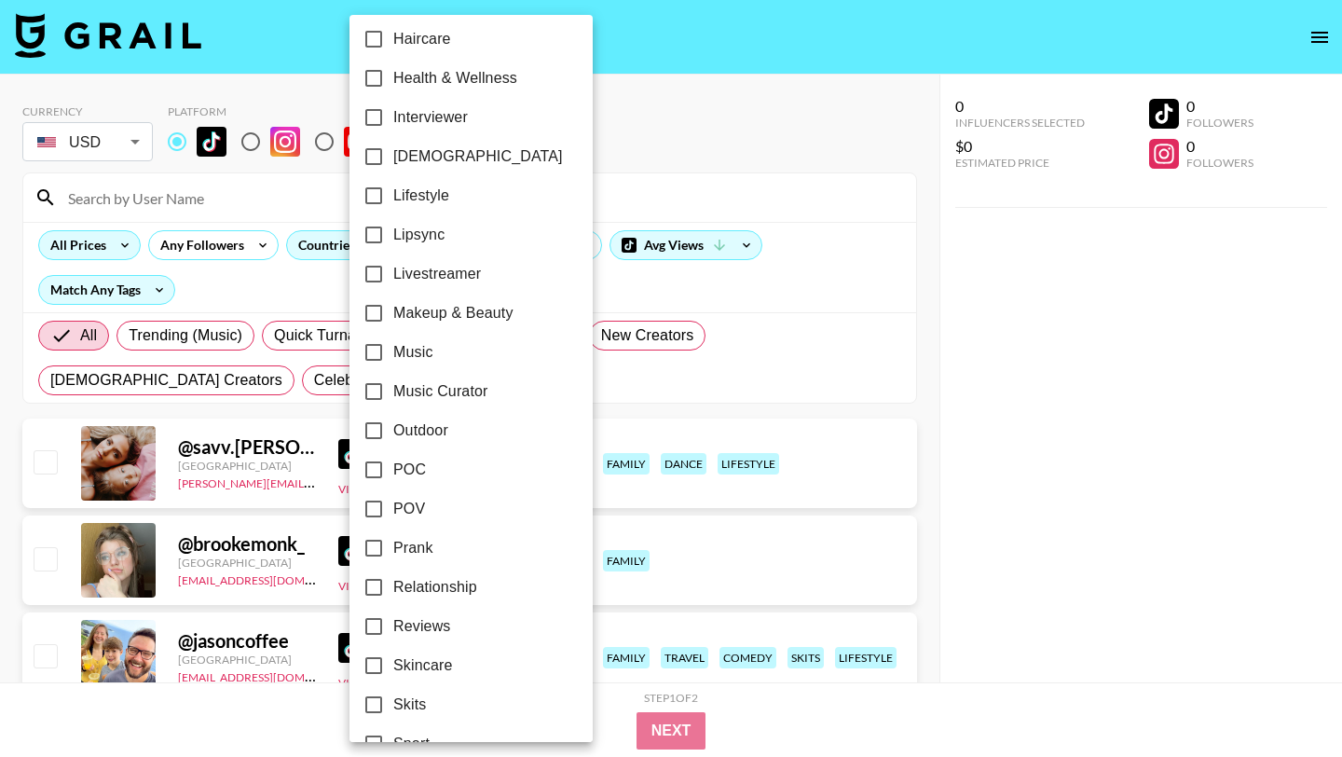
click at [614, 374] on div at bounding box center [671, 378] width 1342 height 757
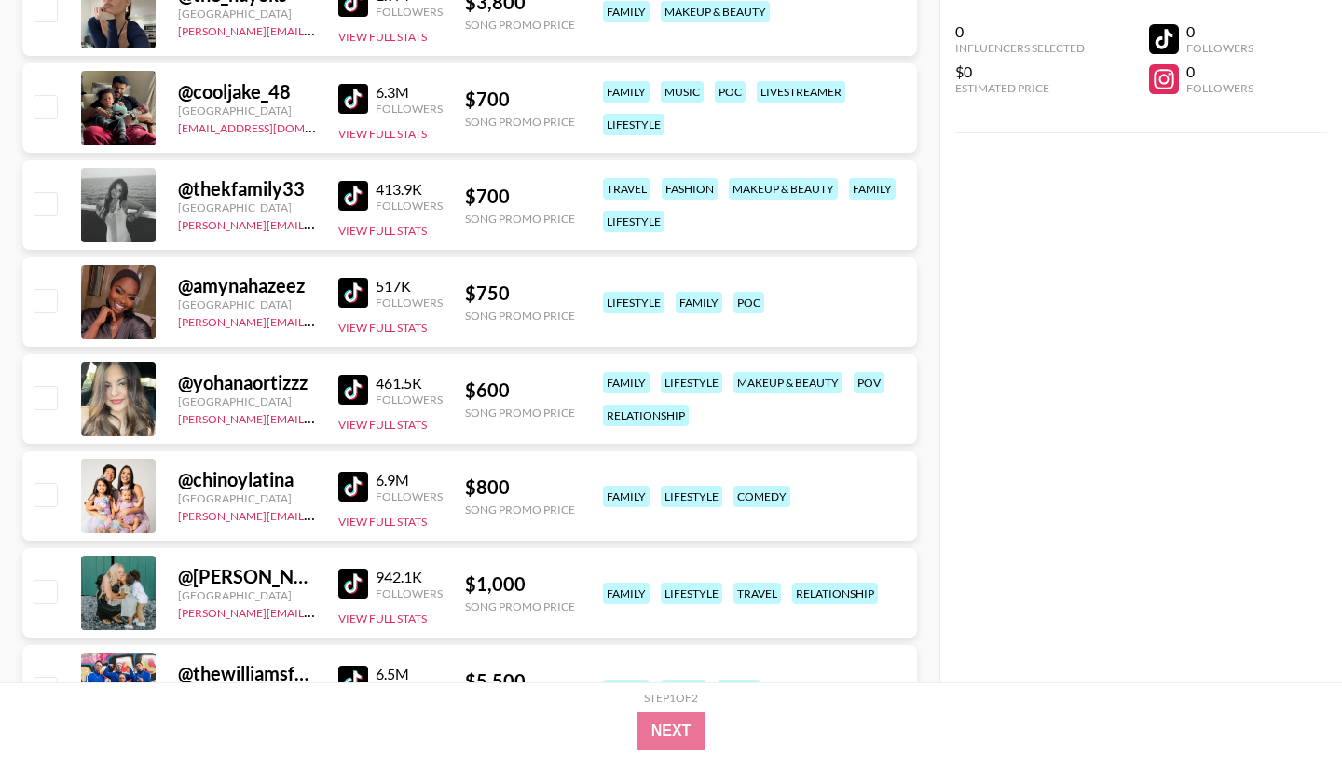
scroll to position [2391, 0]
click at [348, 486] on img at bounding box center [353, 486] width 30 height 30
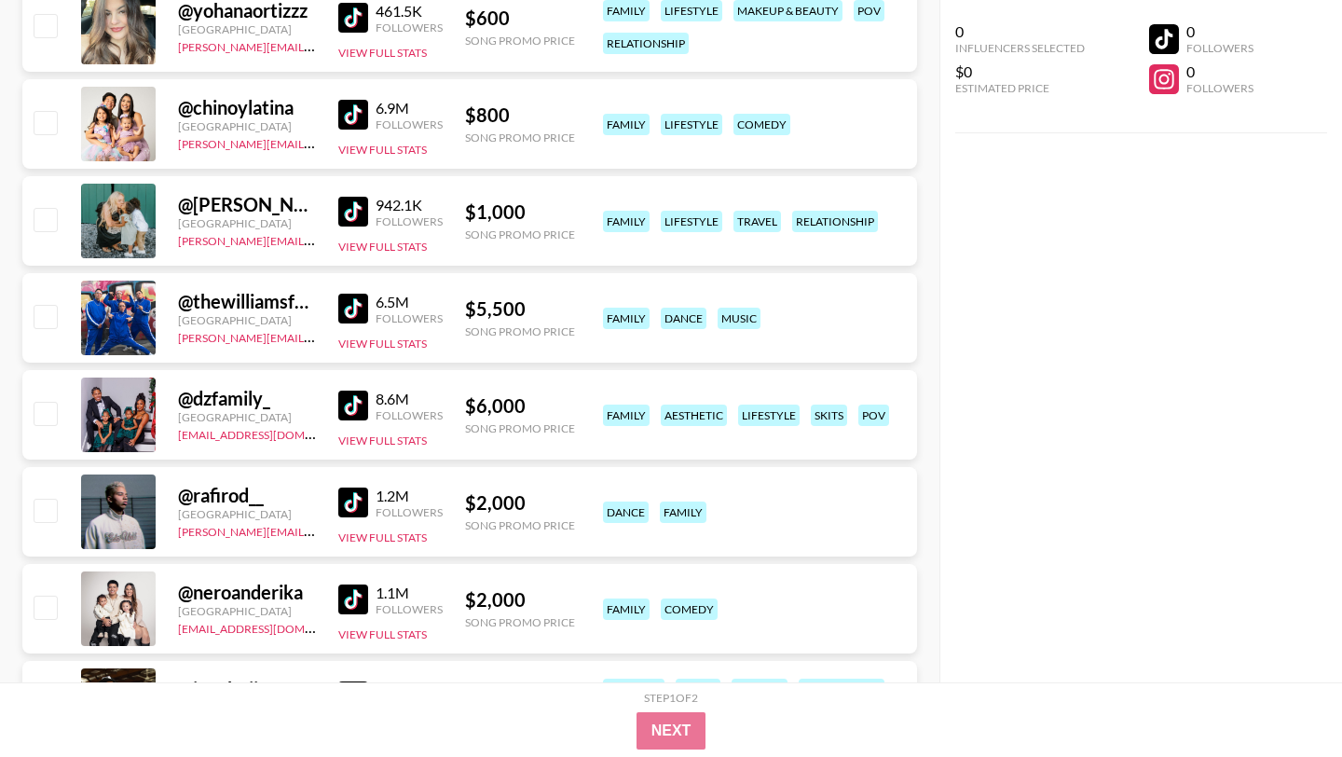
scroll to position [2771, 0]
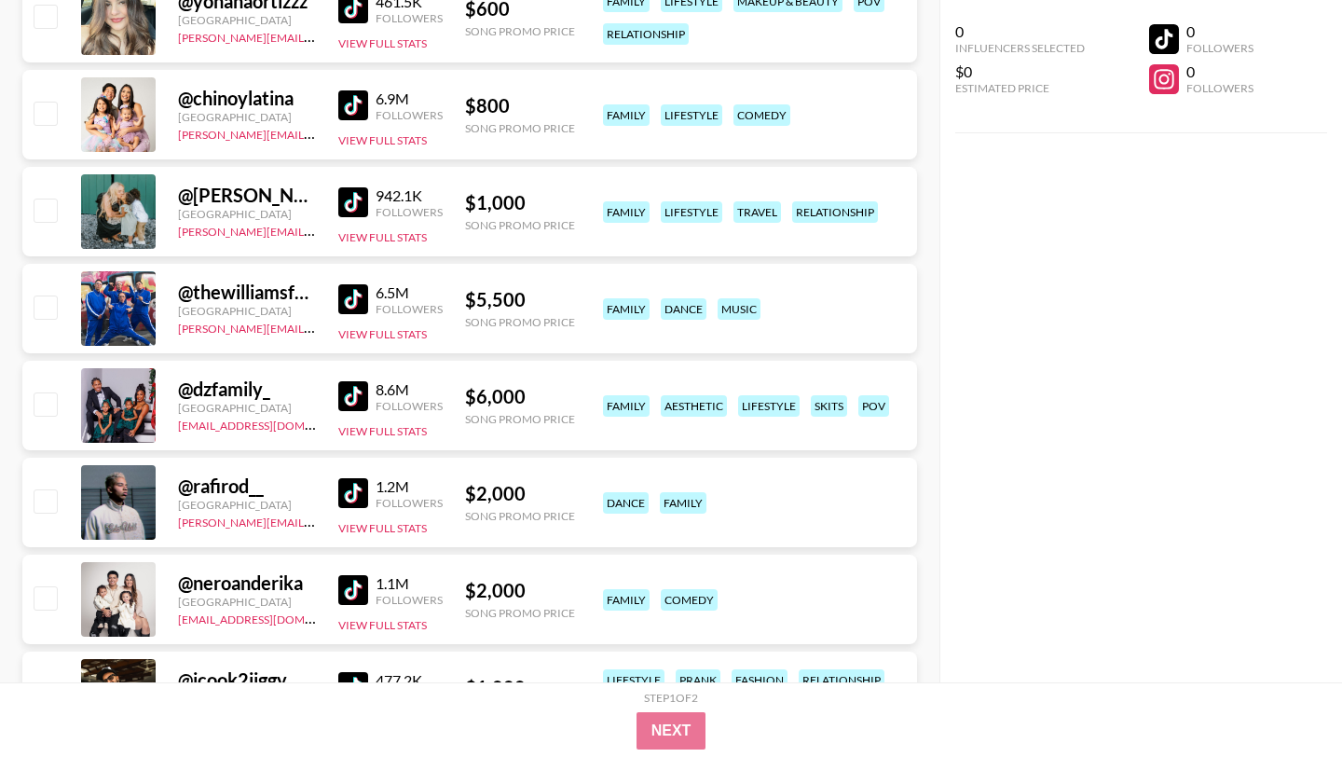
click at [347, 401] on img at bounding box center [353, 396] width 30 height 30
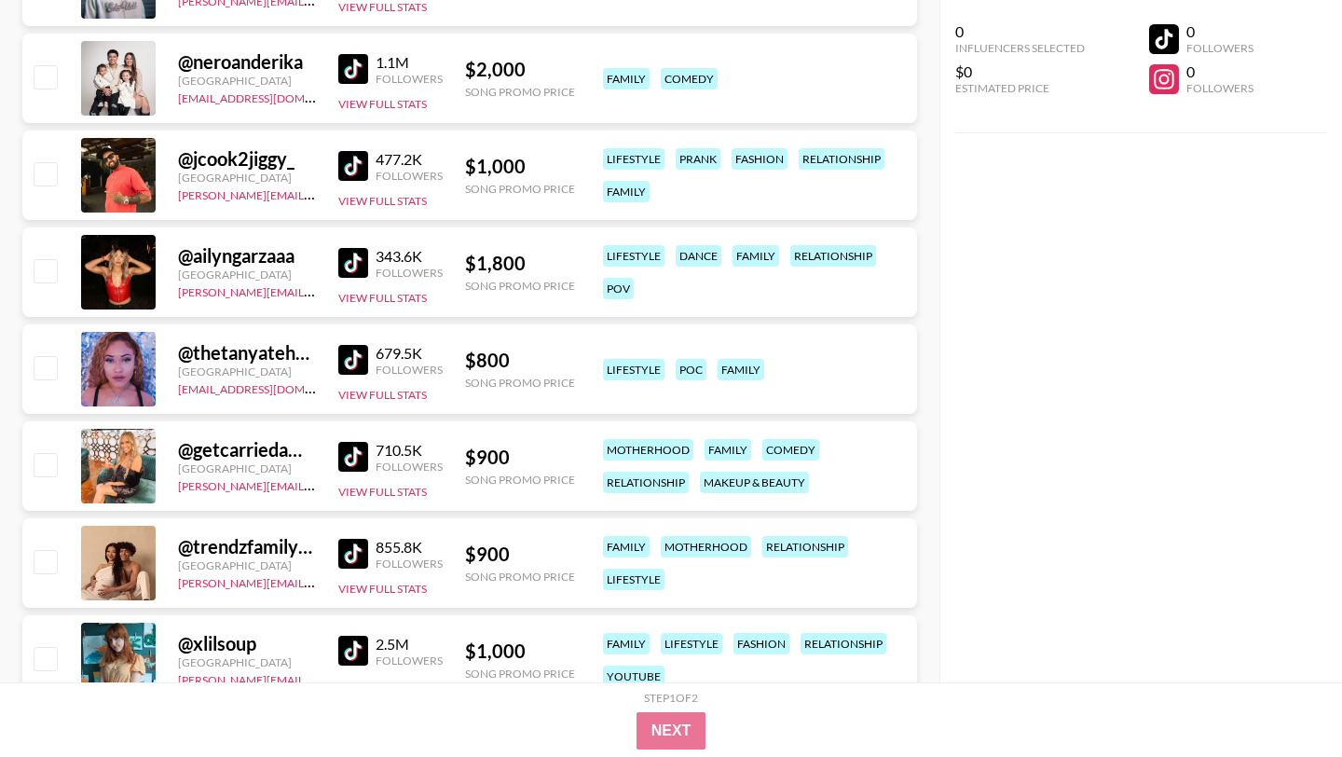
scroll to position [3294, 0]
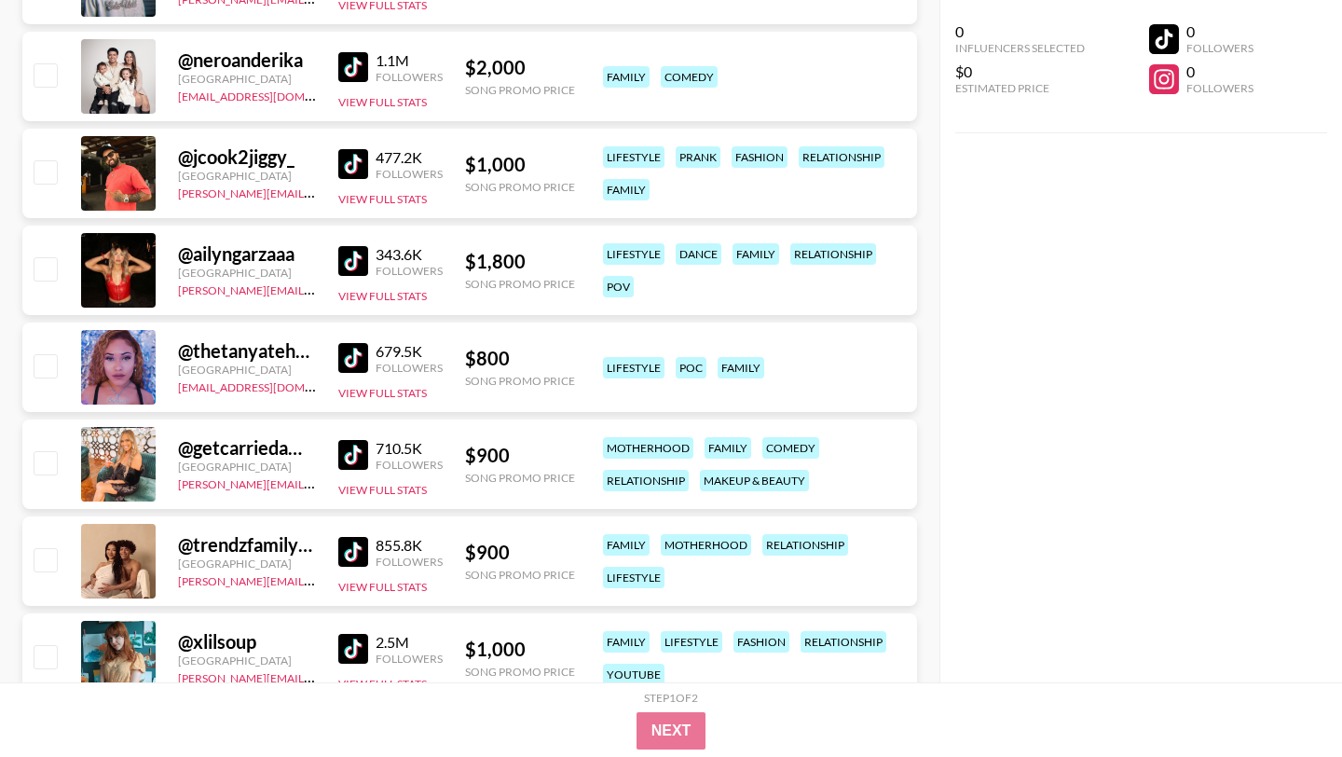
click at [351, 362] on img at bounding box center [353, 358] width 30 height 30
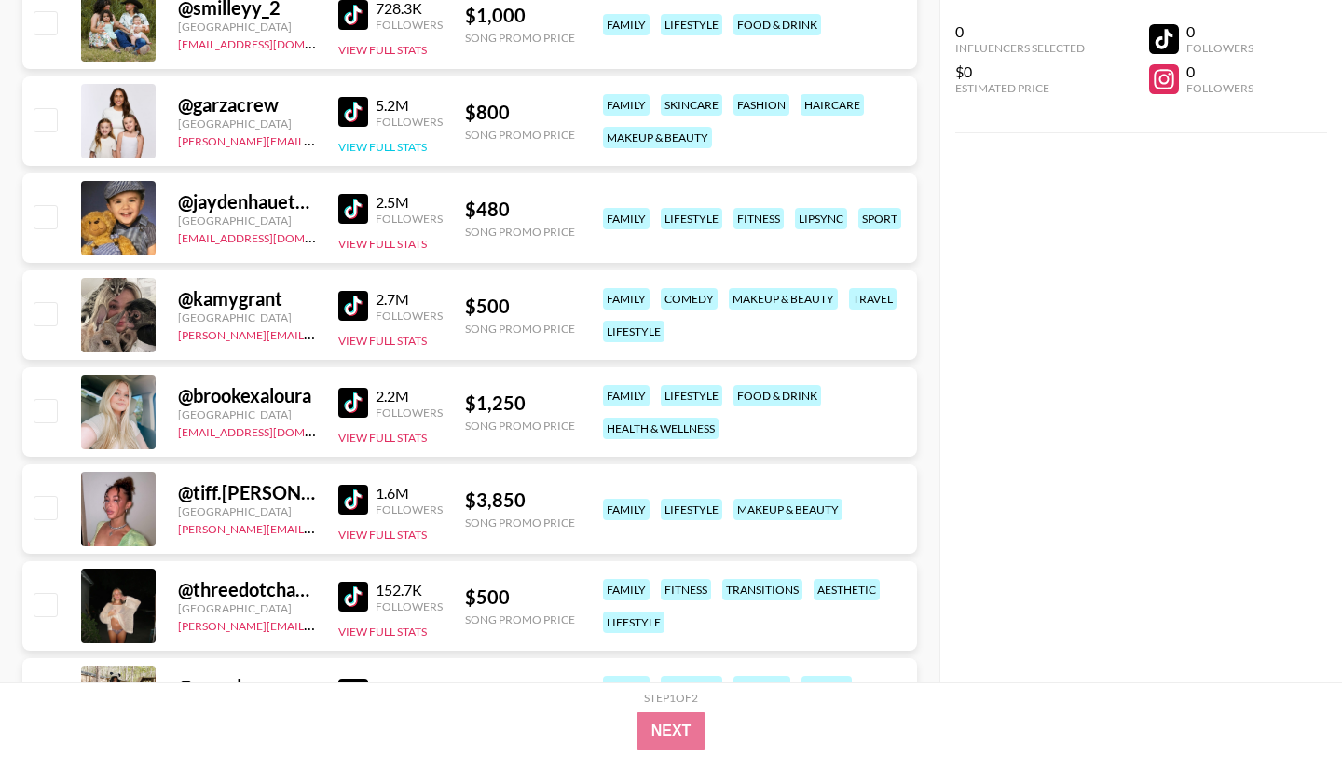
scroll to position [4217, 0]
click at [352, 502] on img at bounding box center [353, 500] width 30 height 30
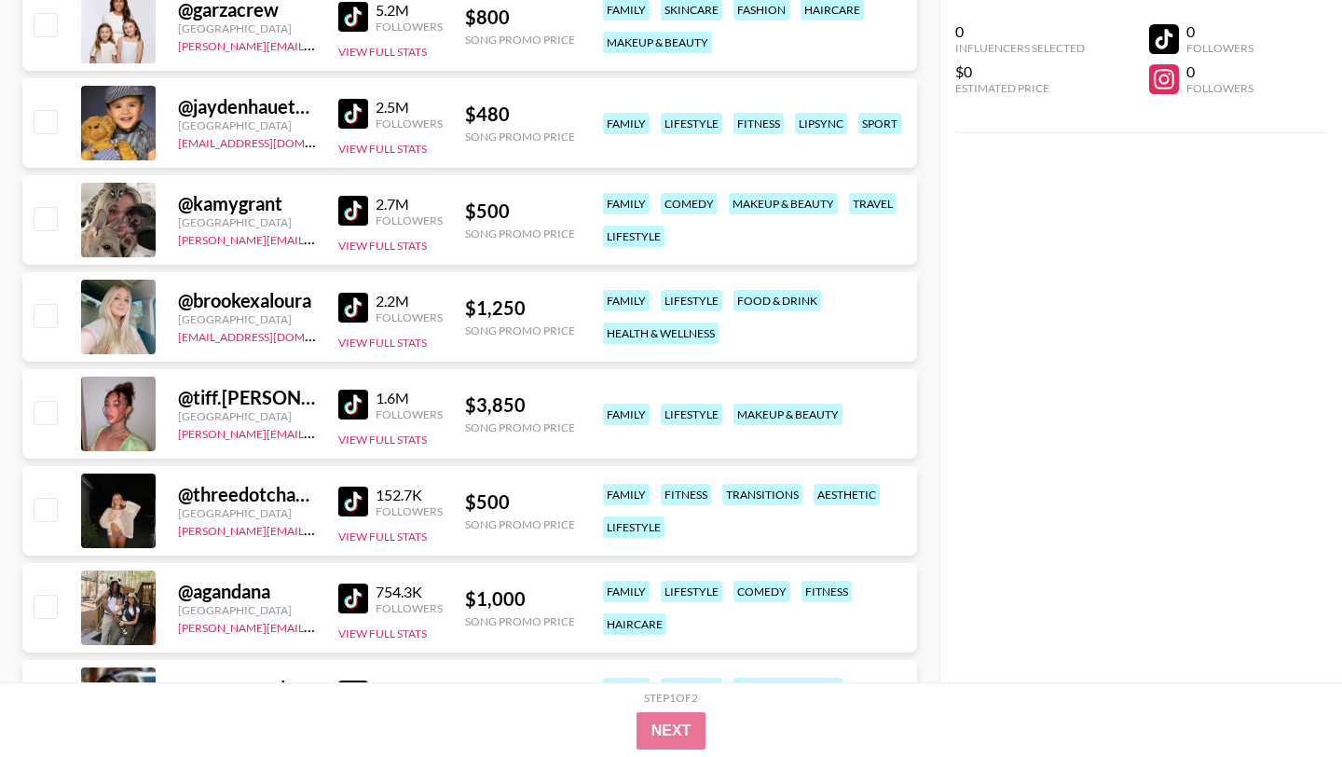
scroll to position [4349, 0]
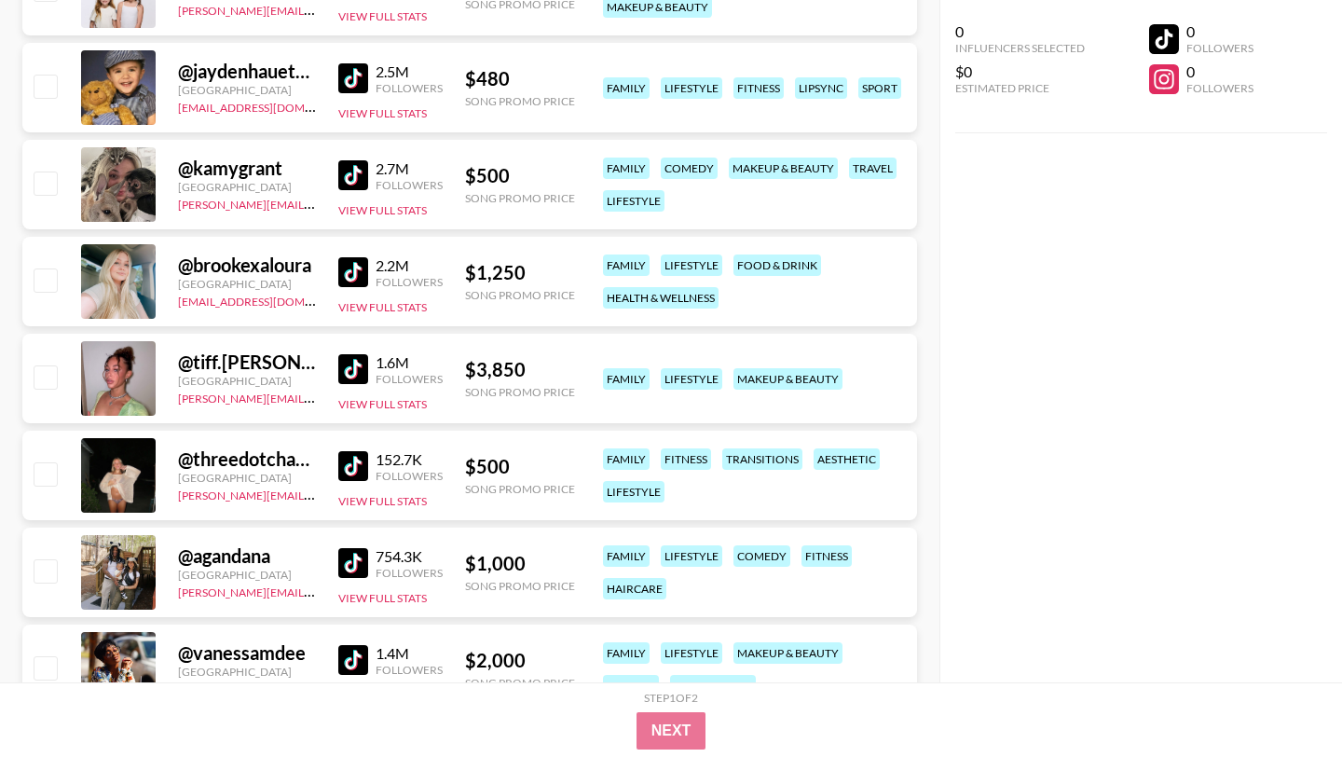
click at [351, 460] on img at bounding box center [353, 466] width 30 height 30
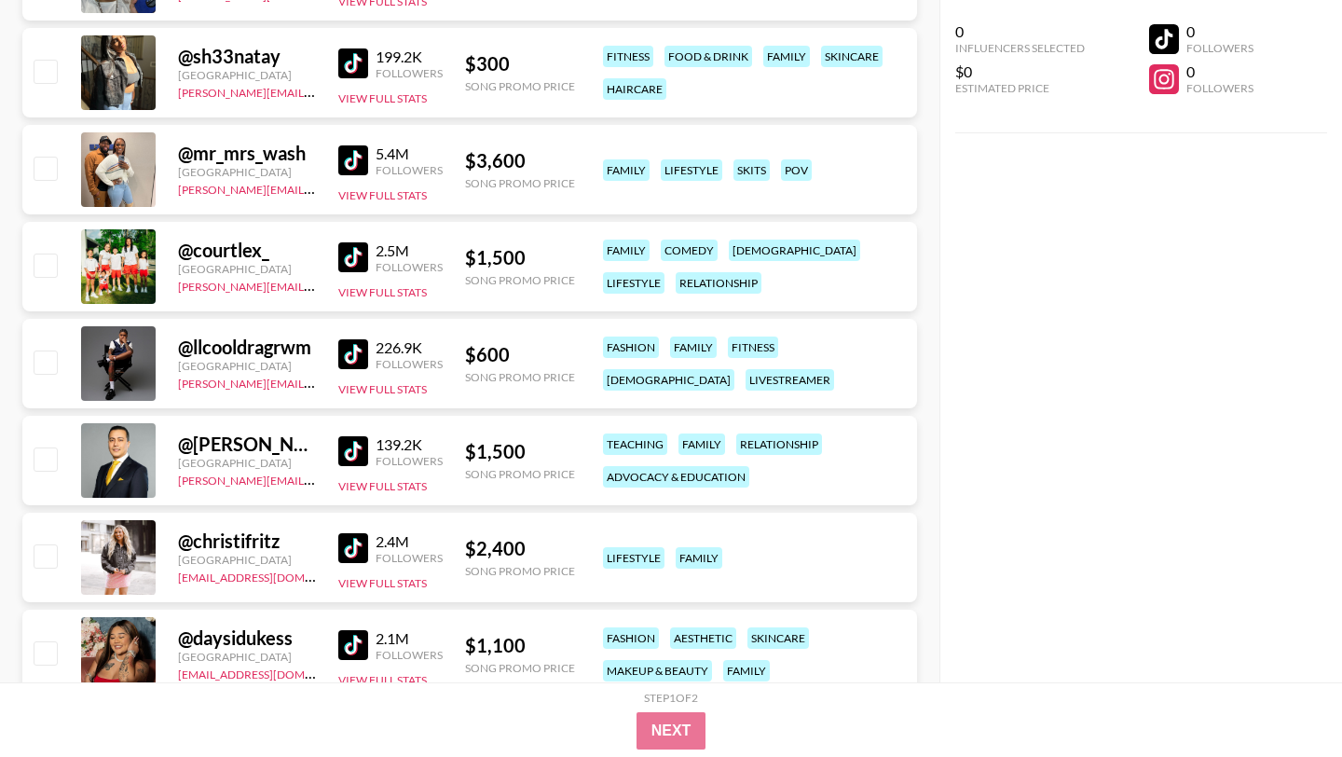
scroll to position [6507, 0]
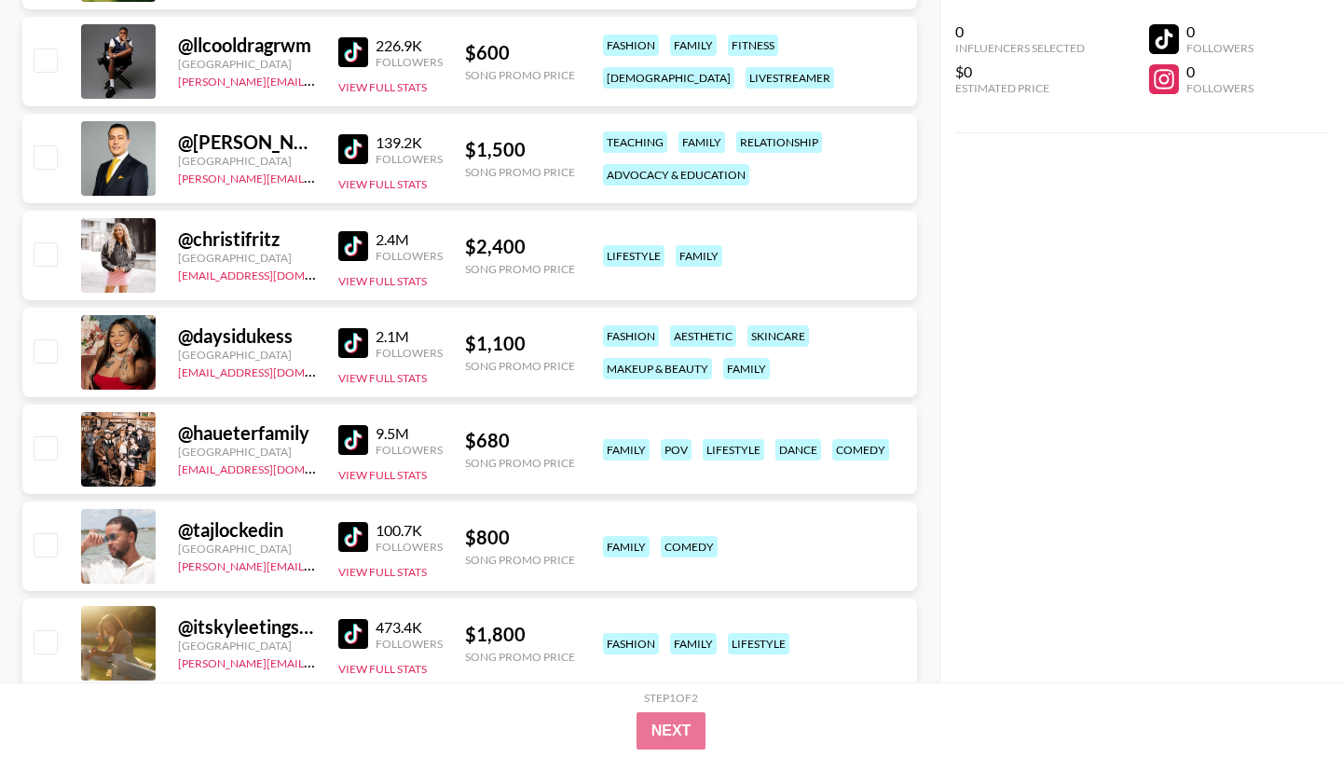
click at [347, 339] on img at bounding box center [353, 343] width 30 height 30
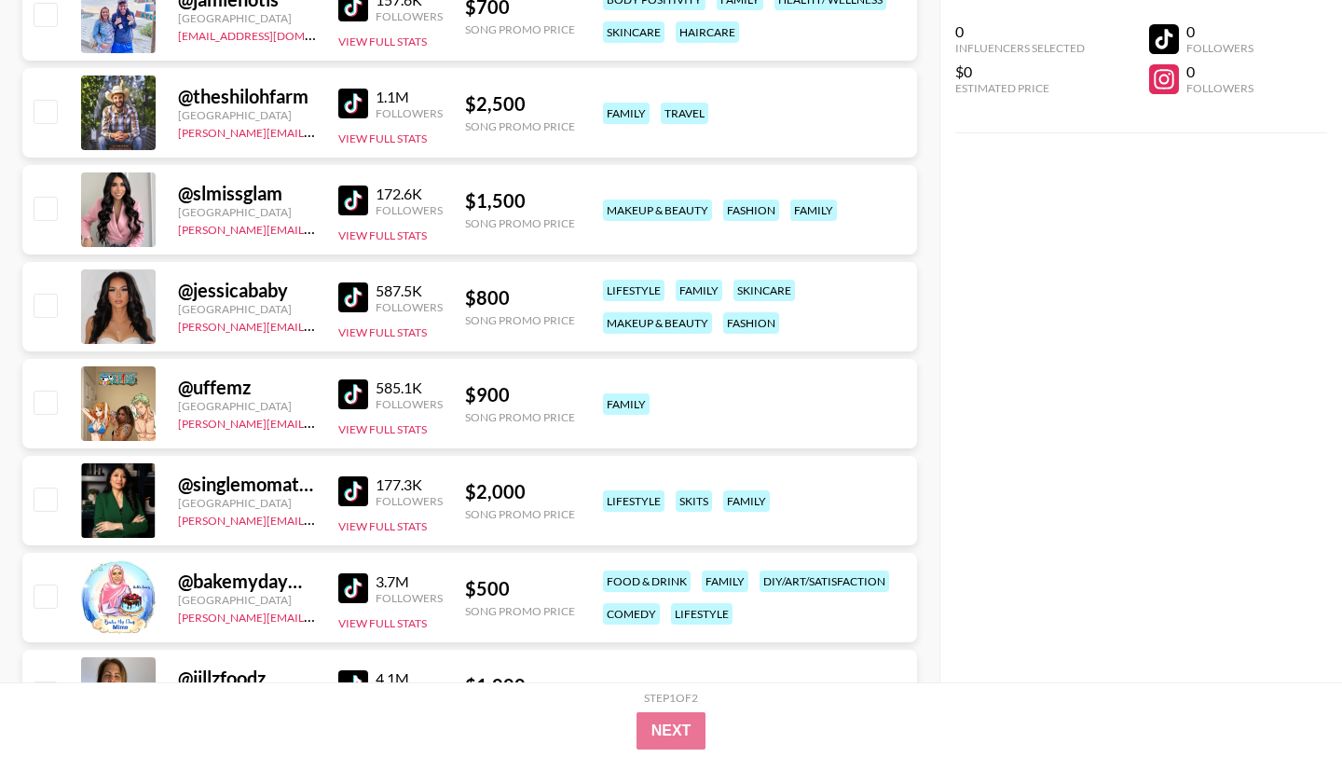
scroll to position [13460, 0]
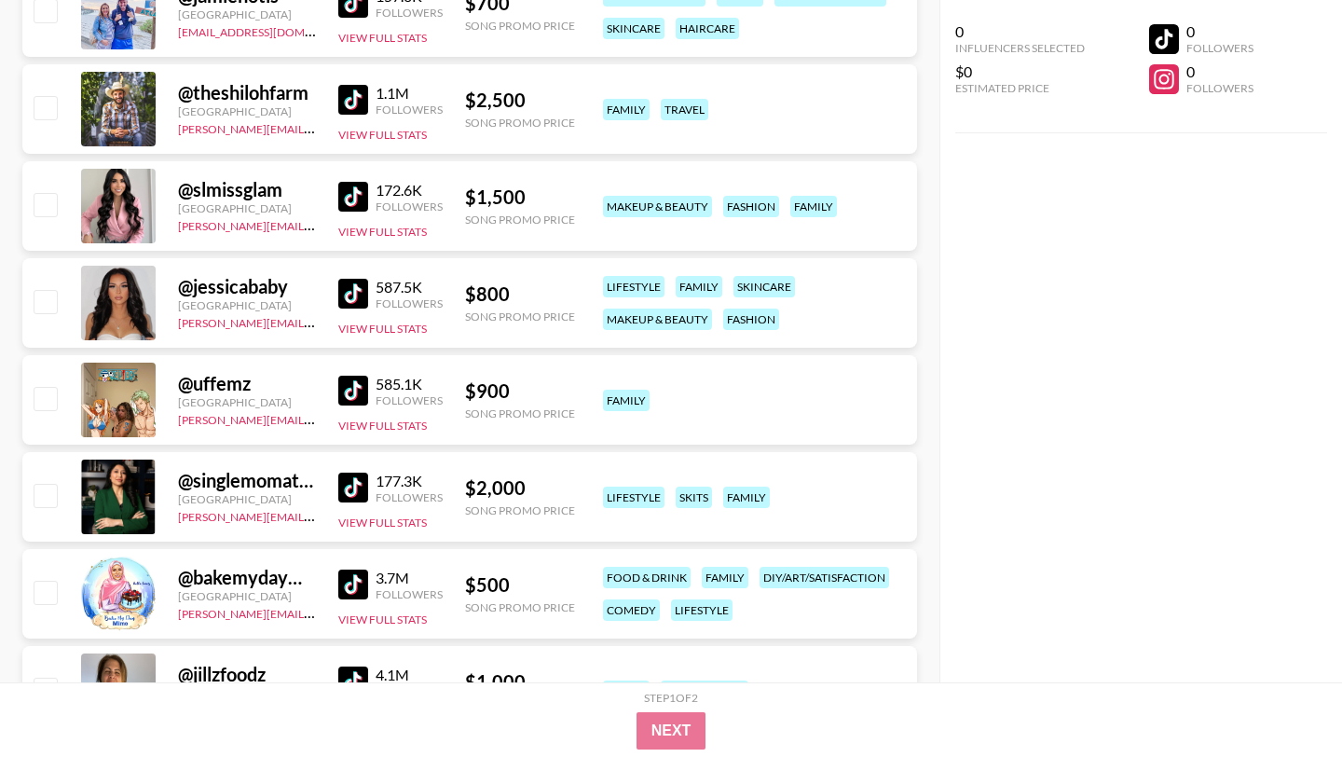
click at [343, 303] on img at bounding box center [353, 294] width 30 height 30
